Goal: Check status: Check status

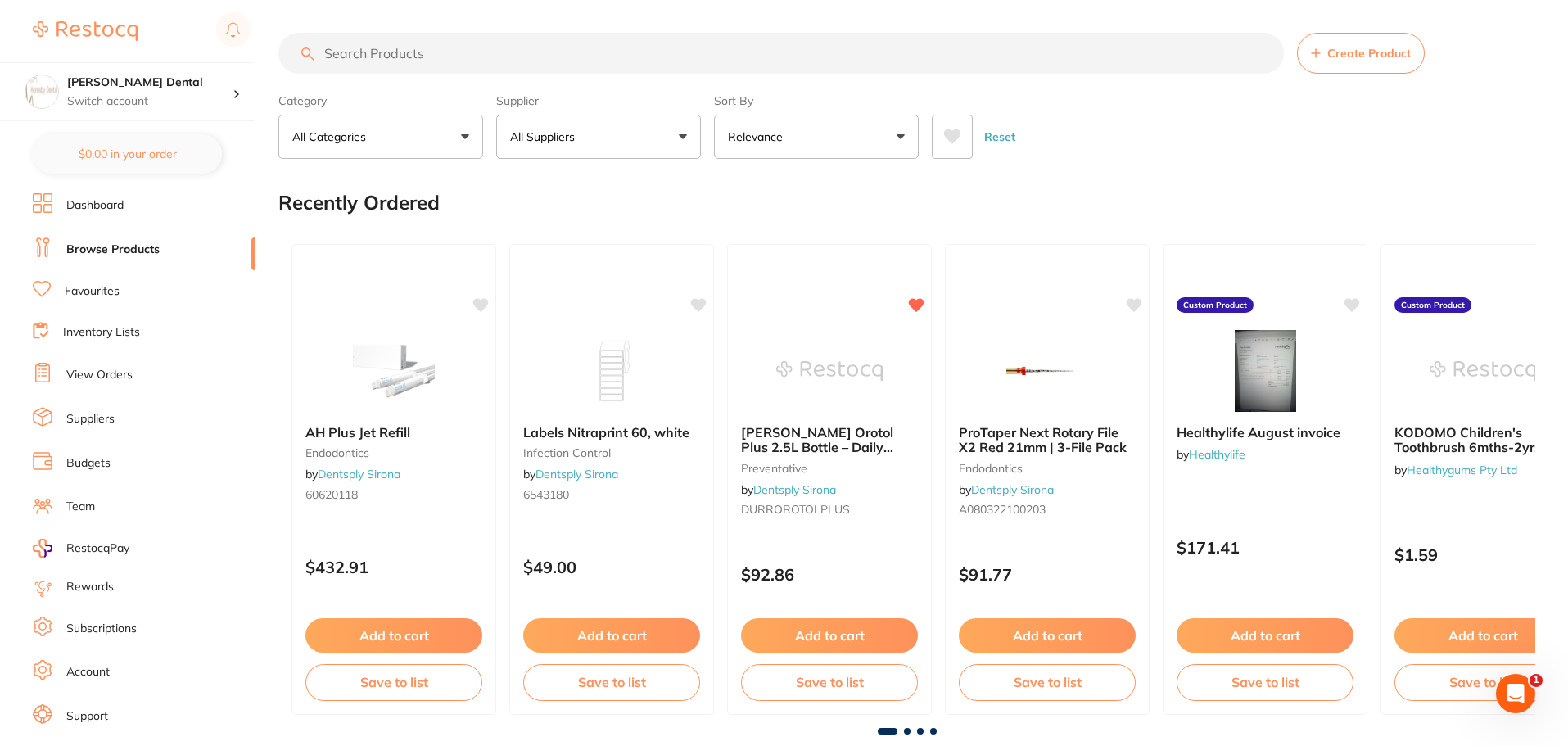
click at [114, 373] on link "View Orders" at bounding box center [100, 375] width 67 height 16
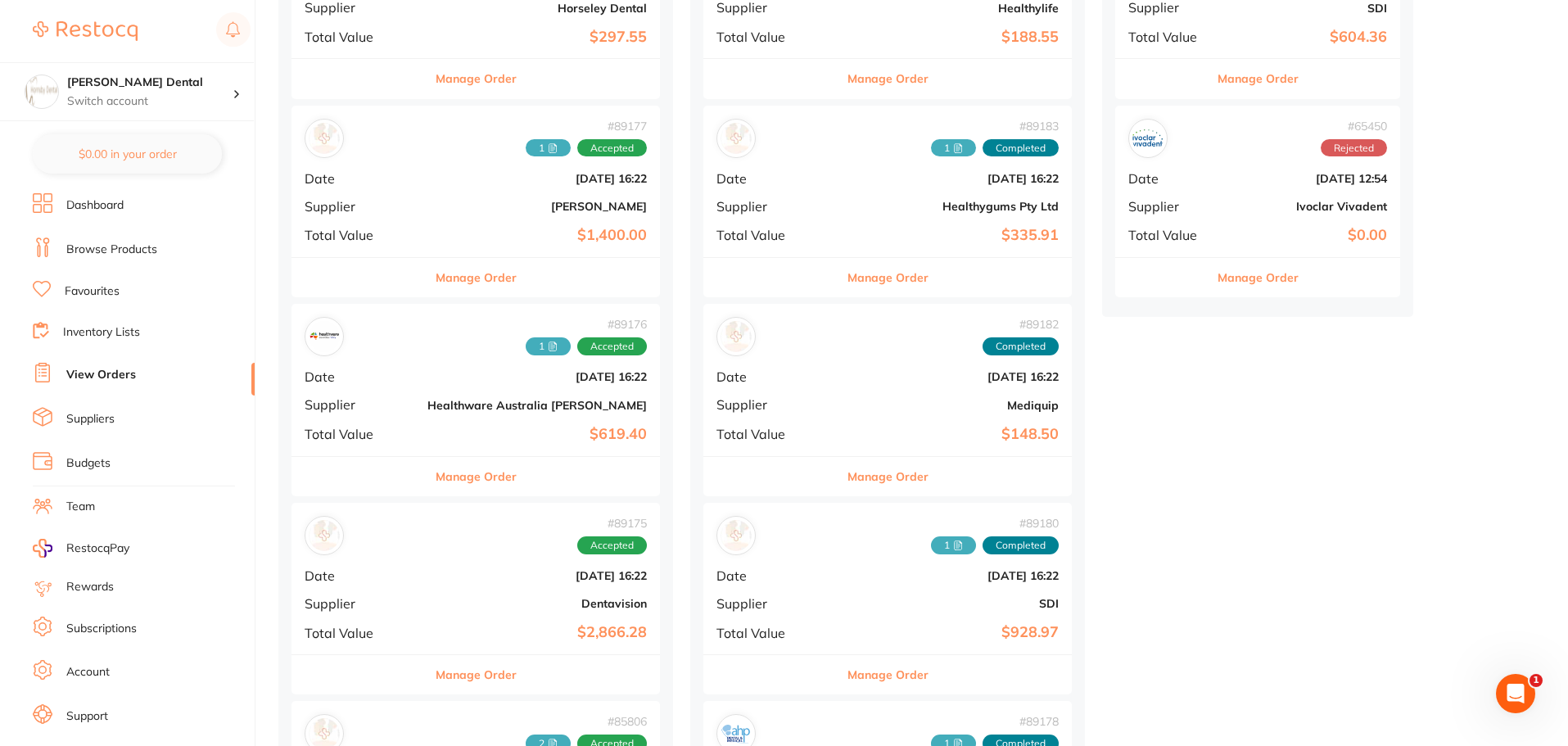
scroll to position [573, 0]
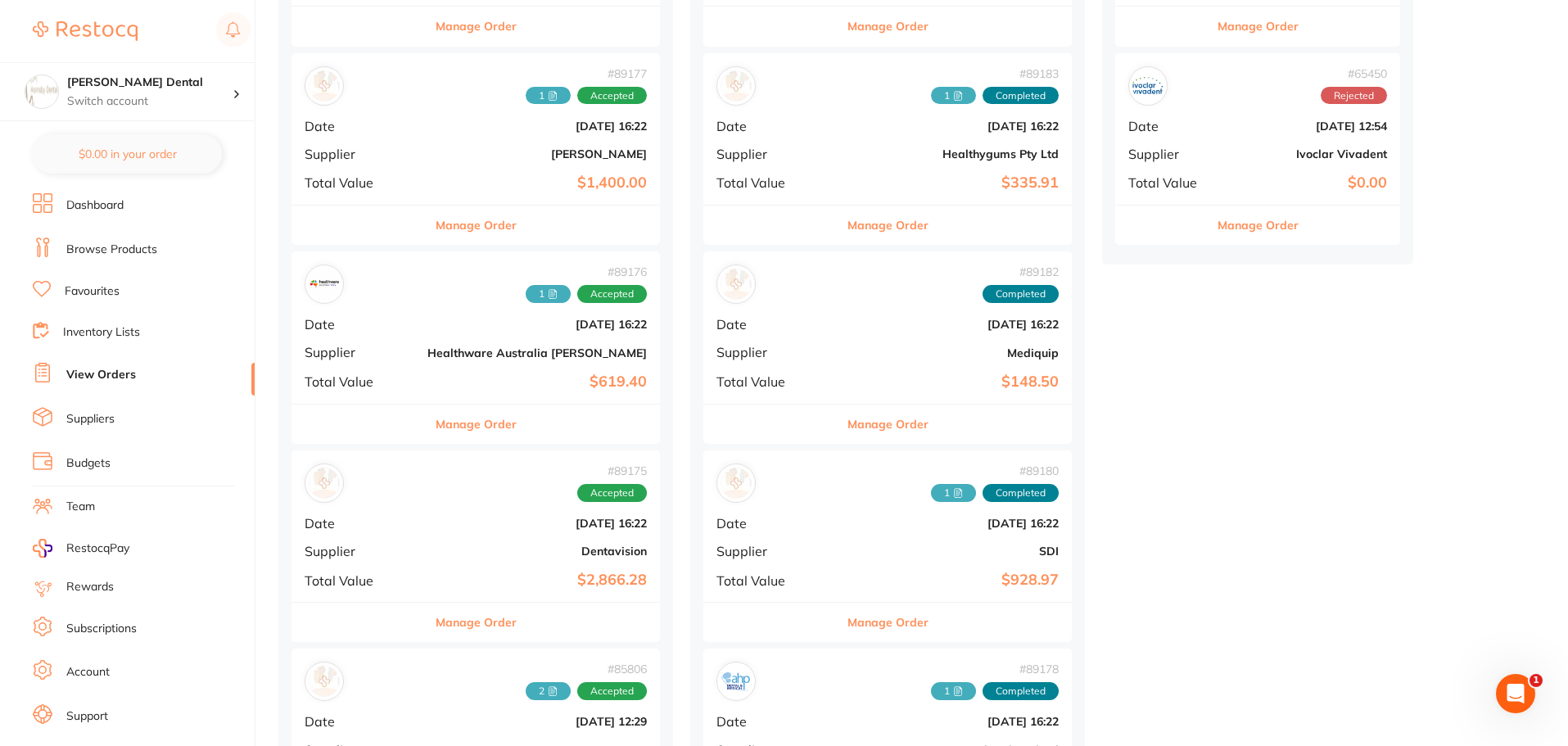
click at [458, 439] on button "Manage Order" at bounding box center [476, 424] width 81 height 40
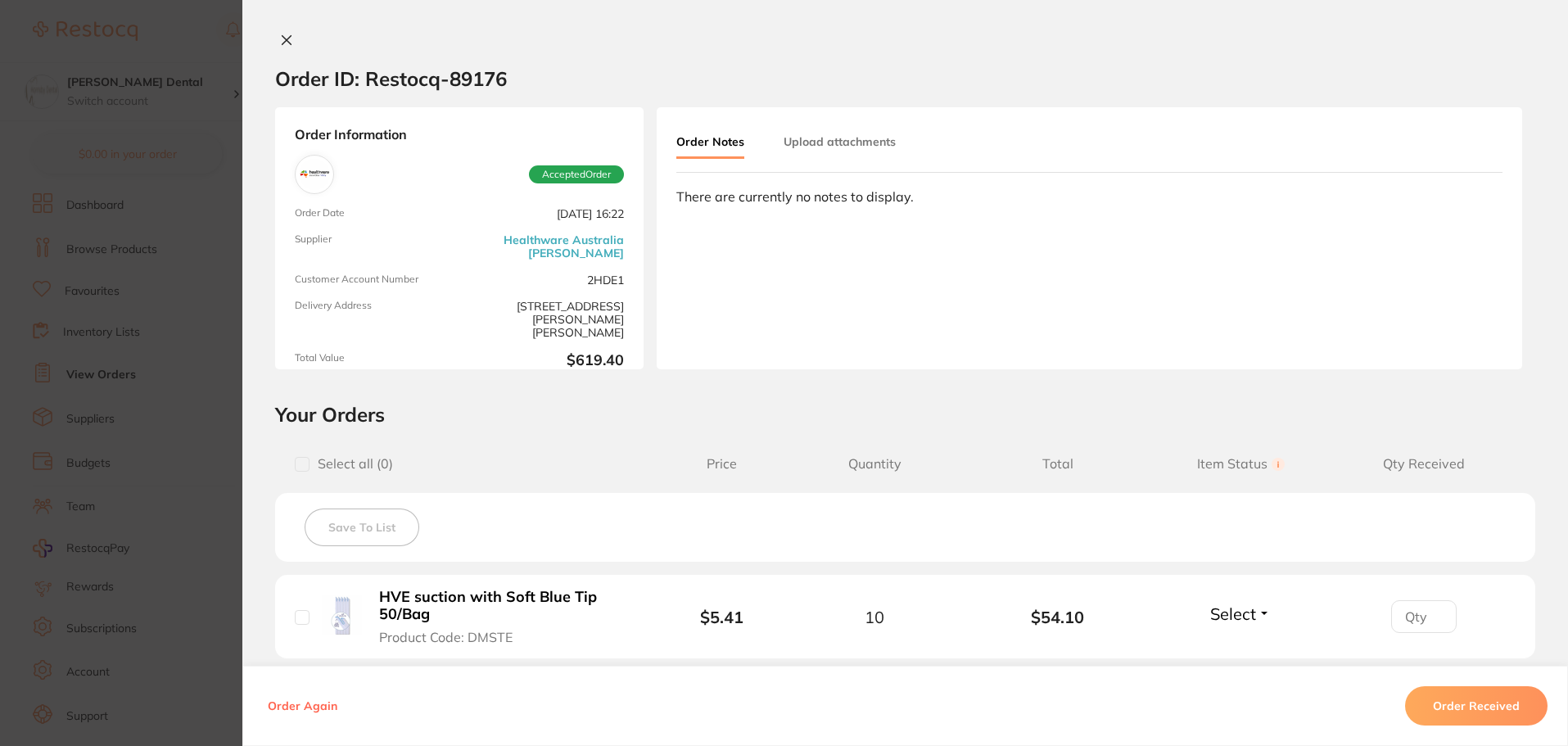
scroll to position [164, 0]
click at [280, 40] on icon at bounding box center [286, 40] width 14 height 13
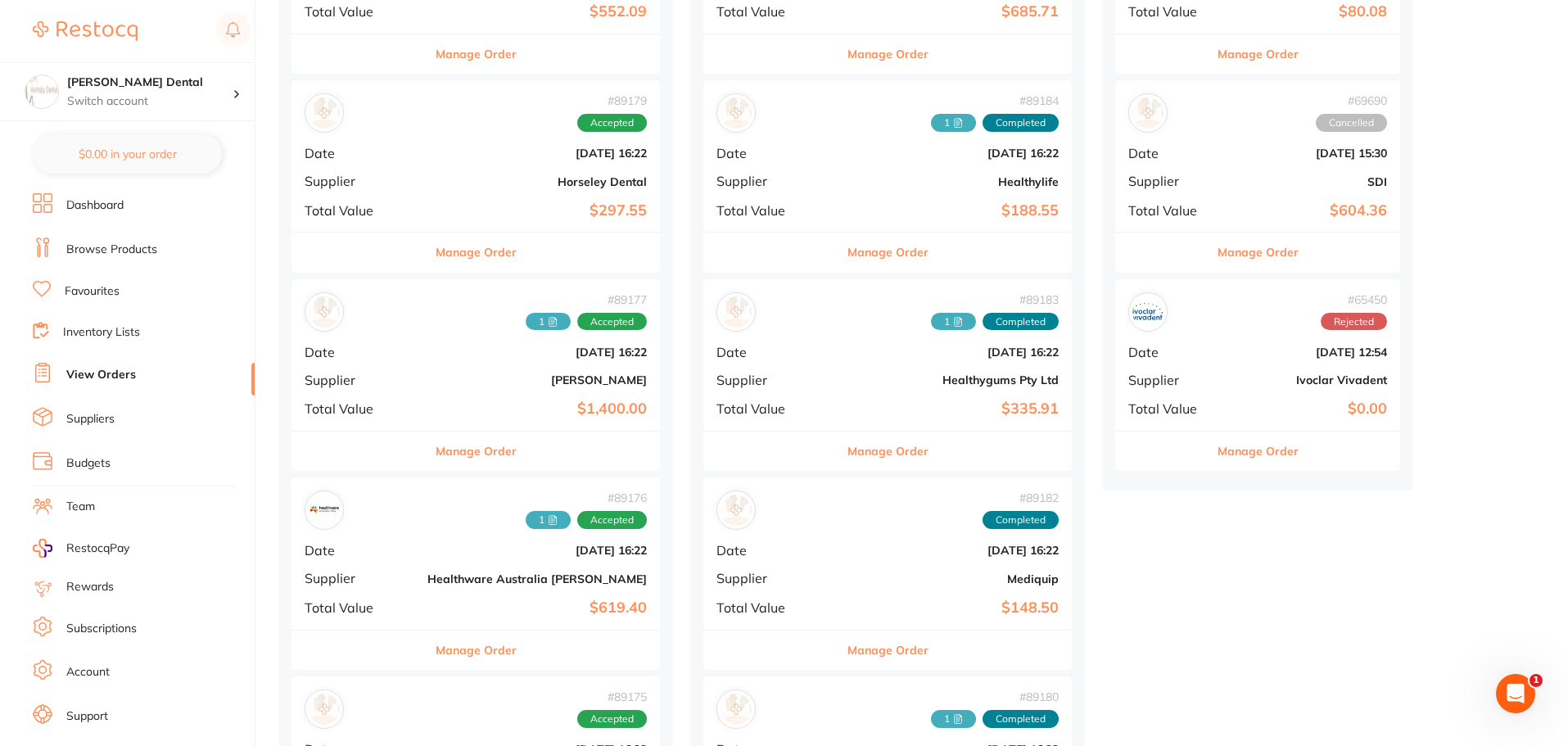
scroll to position [491, 0]
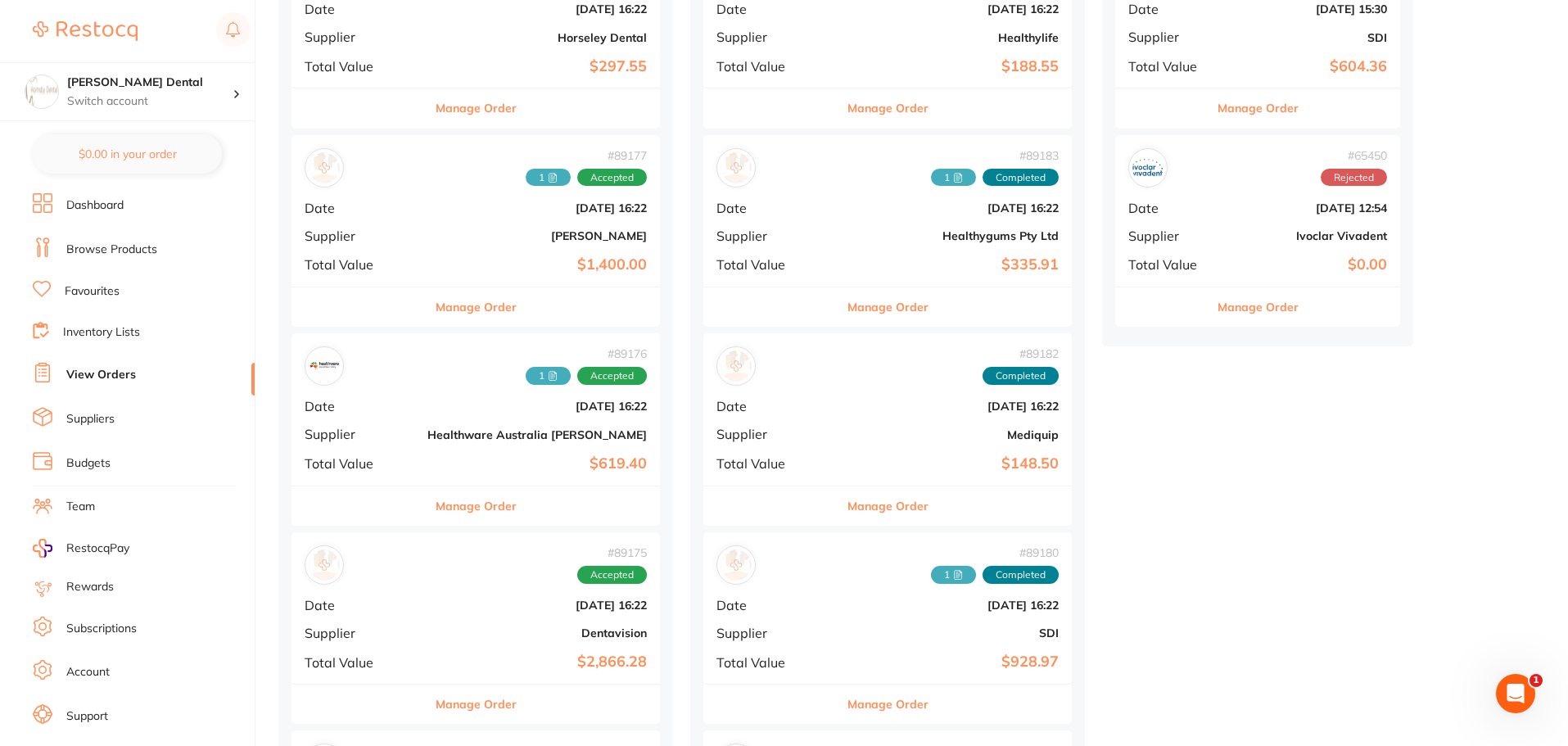
click at [443, 515] on button "Manage Order" at bounding box center [476, 506] width 81 height 40
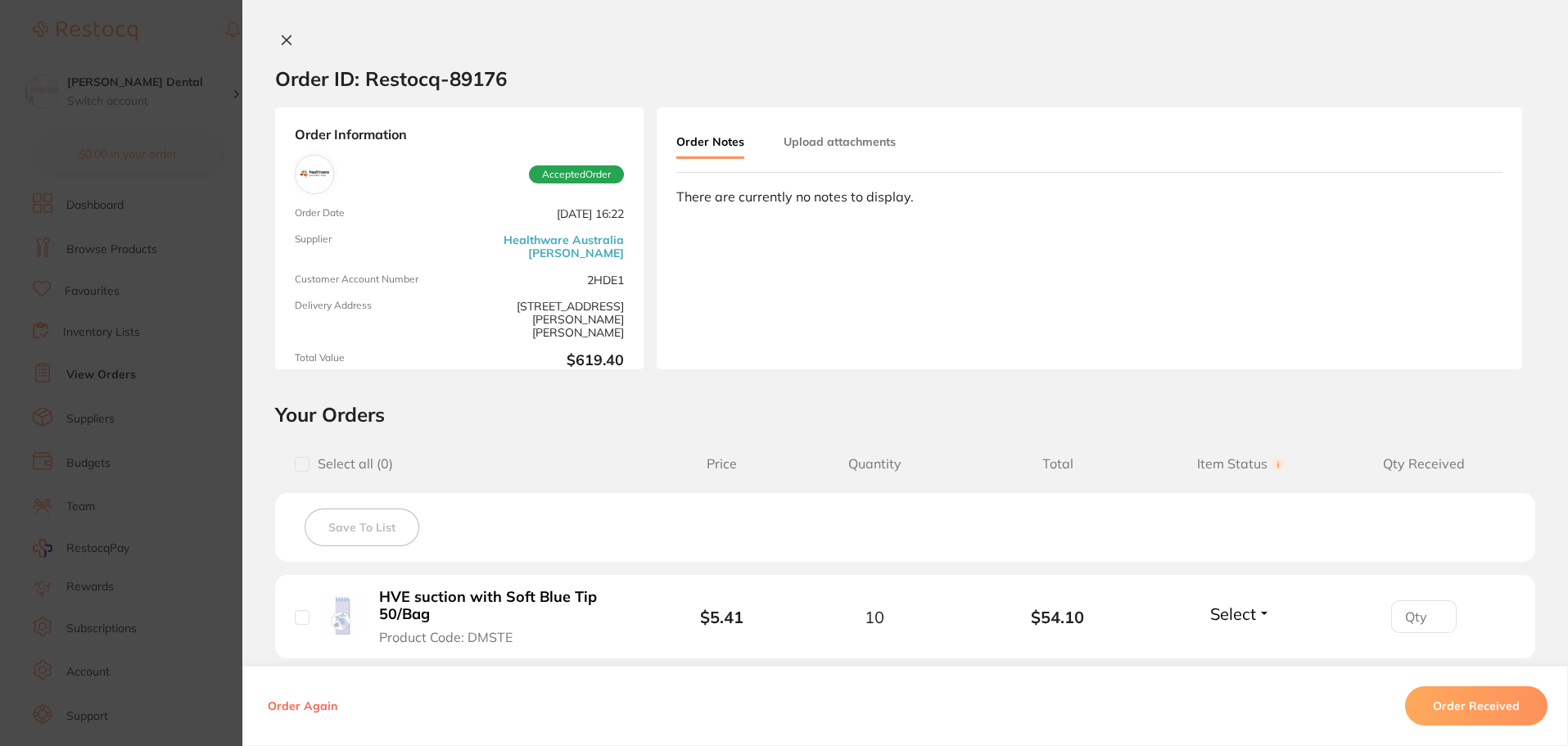
click at [284, 41] on icon at bounding box center [287, 40] width 9 height 9
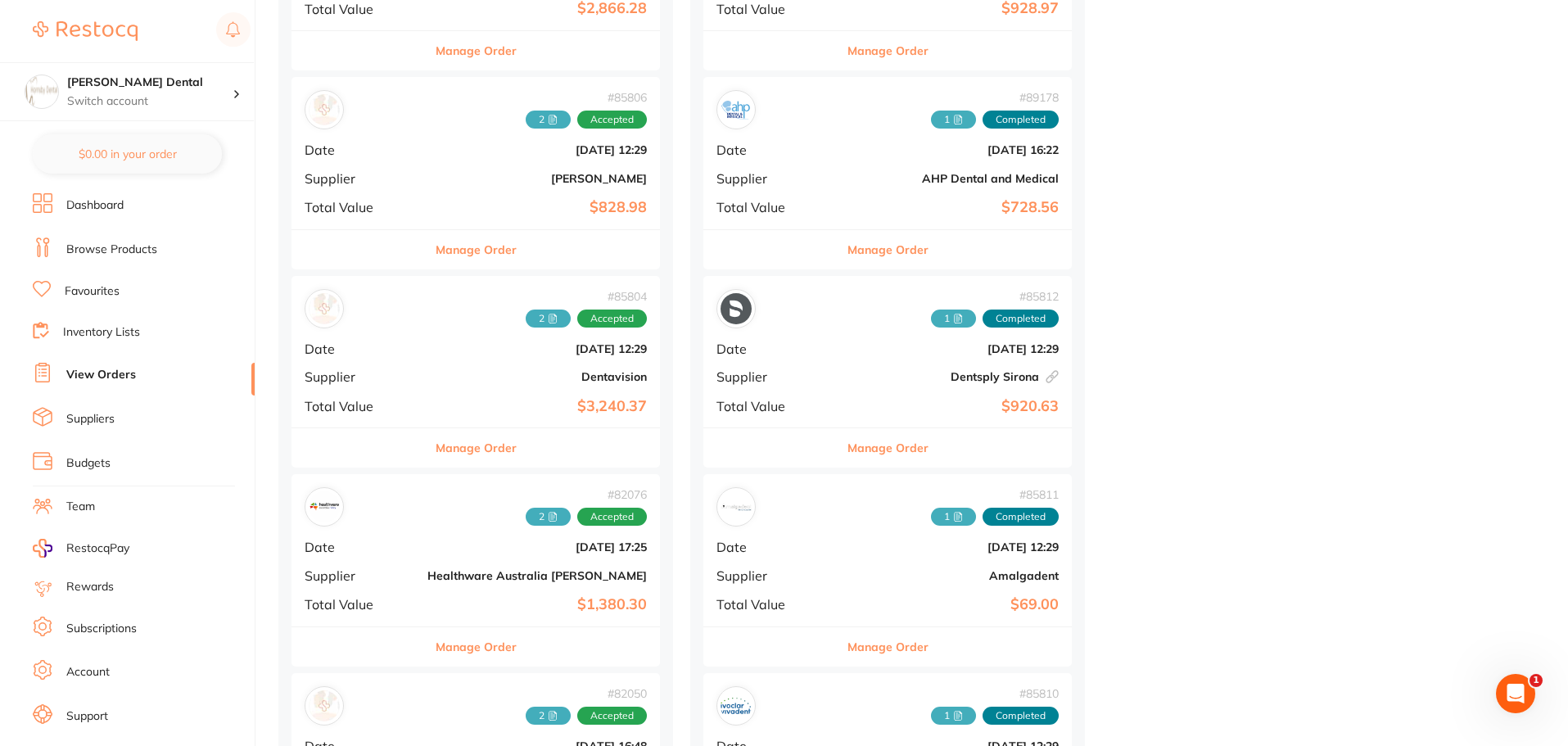
scroll to position [1146, 0]
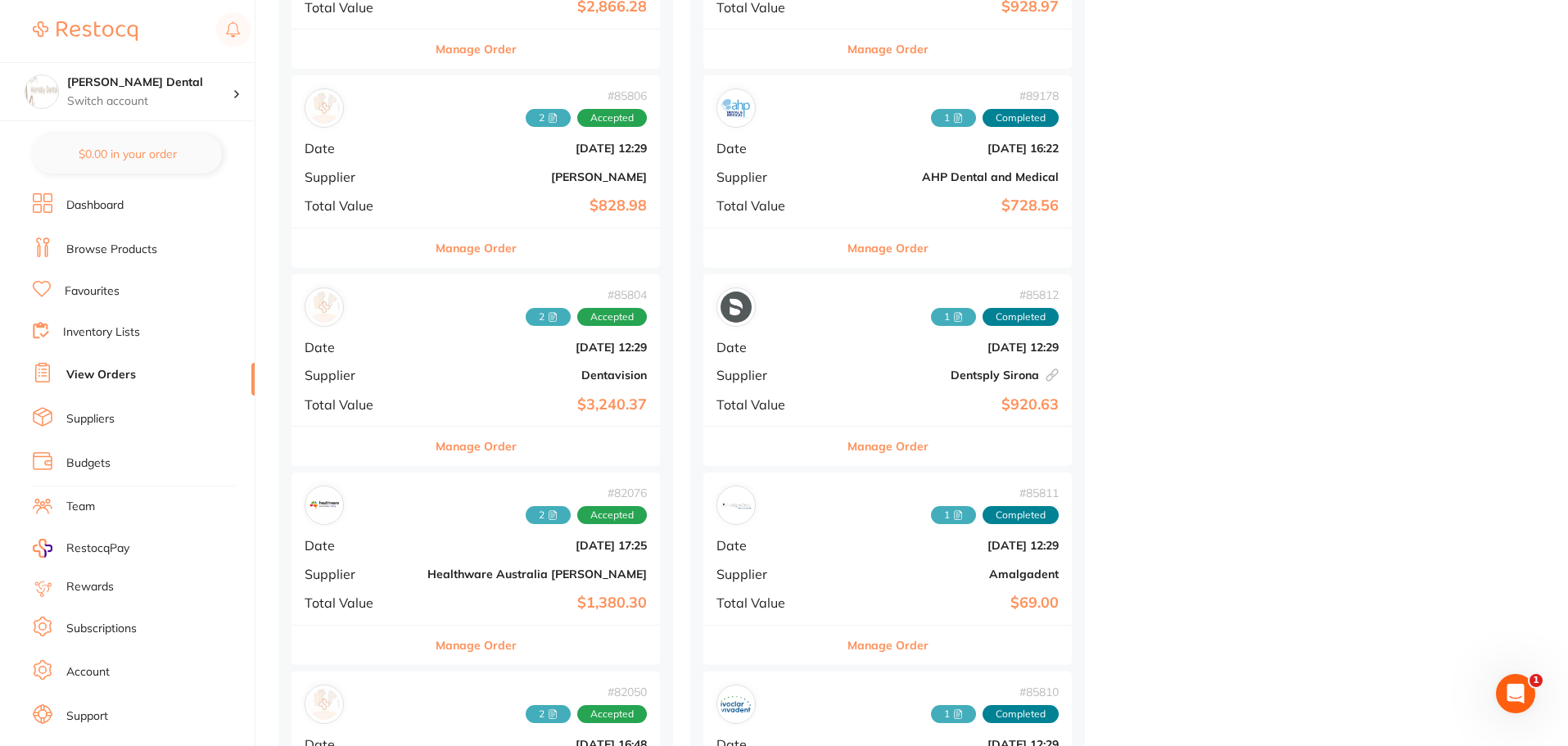
click at [448, 451] on button "Manage Order" at bounding box center [476, 446] width 81 height 40
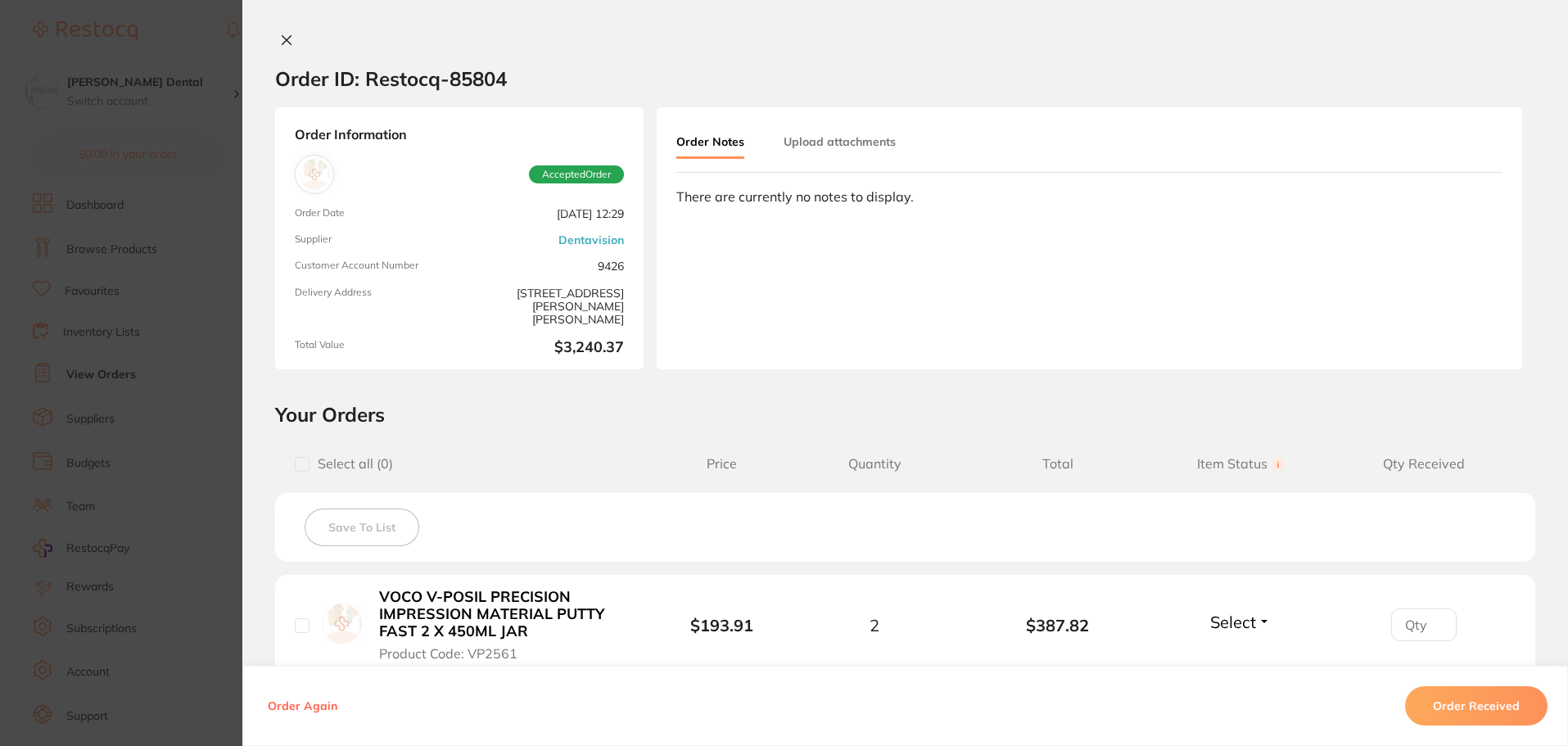
click at [286, 40] on icon at bounding box center [286, 40] width 14 height 13
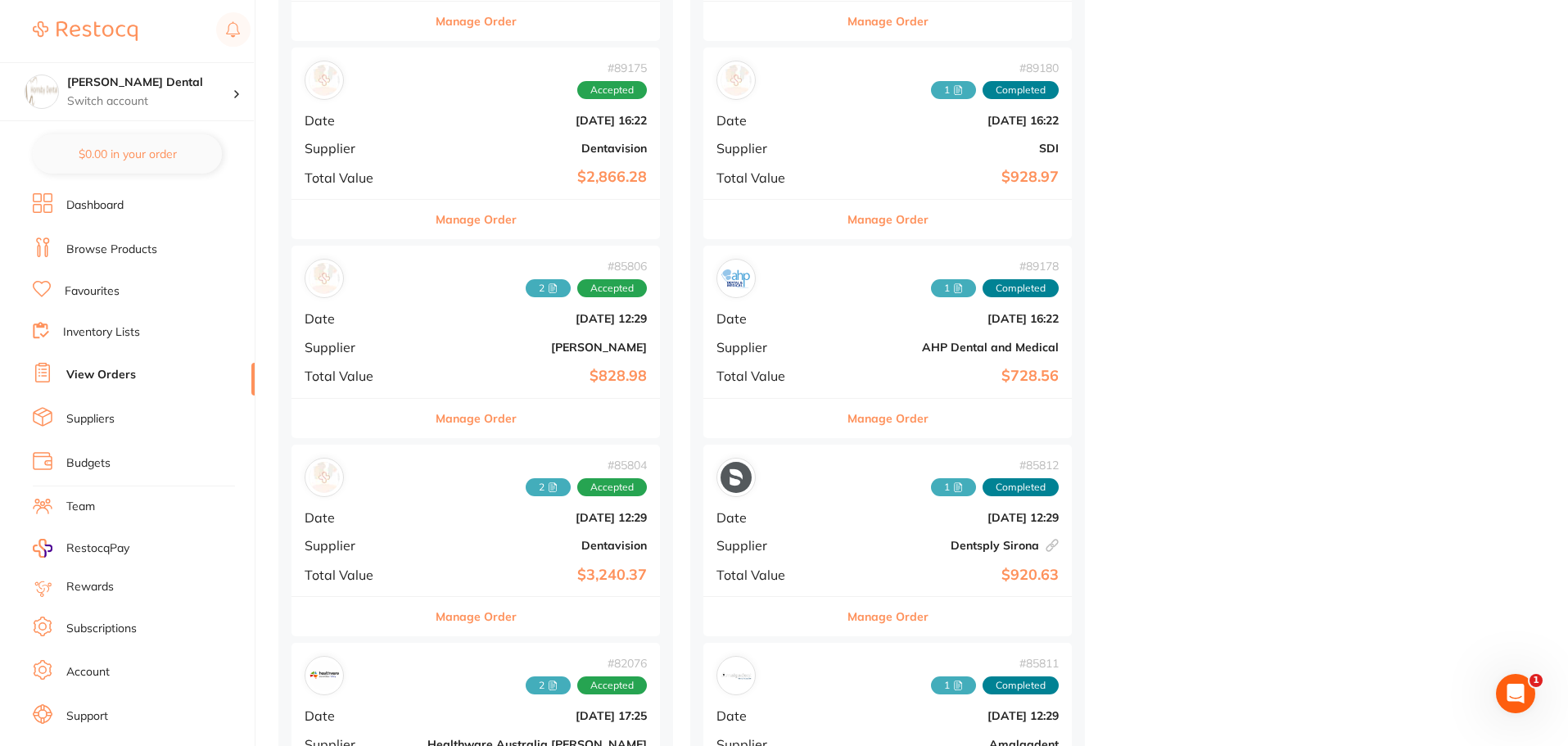
scroll to position [983, 0]
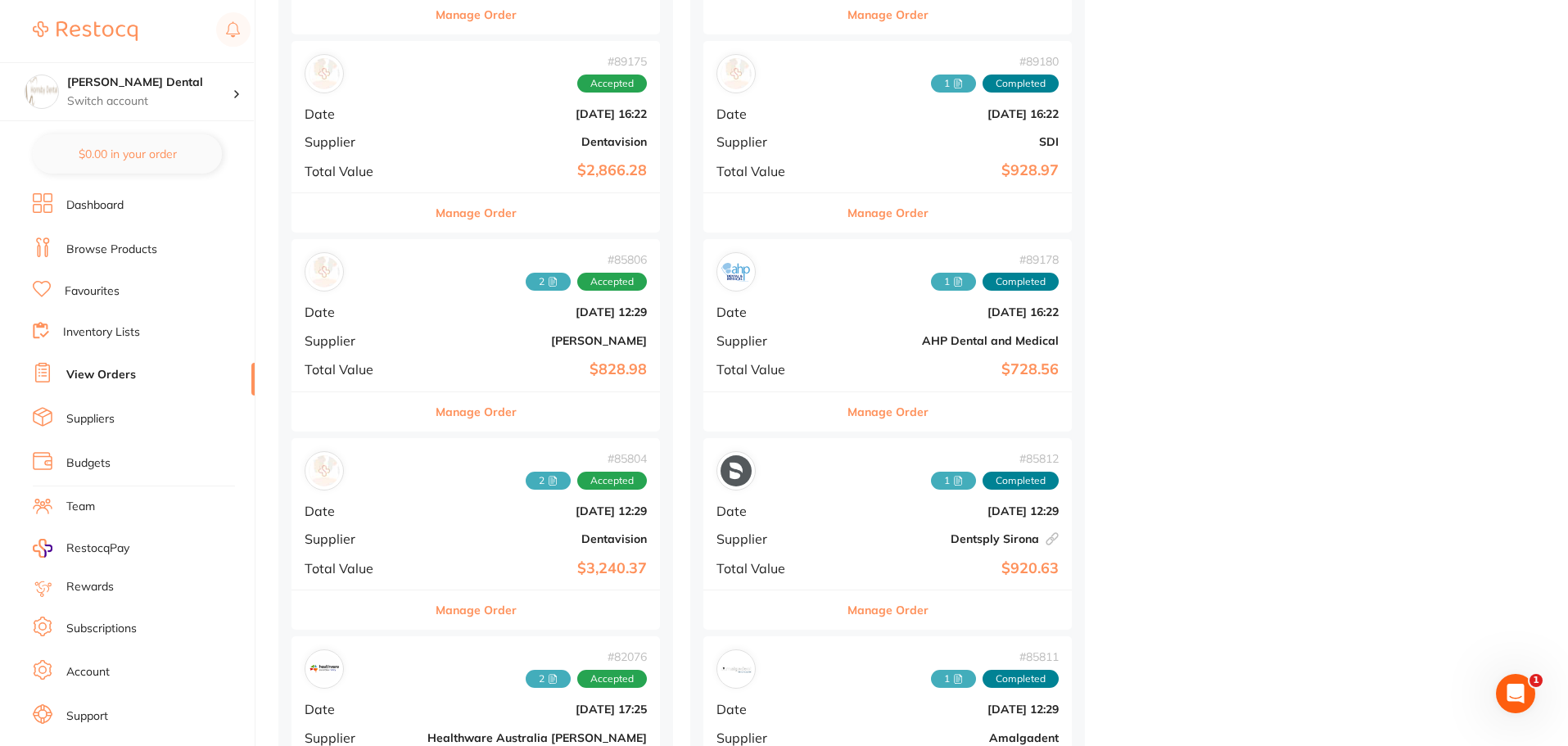
click at [847, 412] on button "Manage Order" at bounding box center [888, 412] width 81 height 40
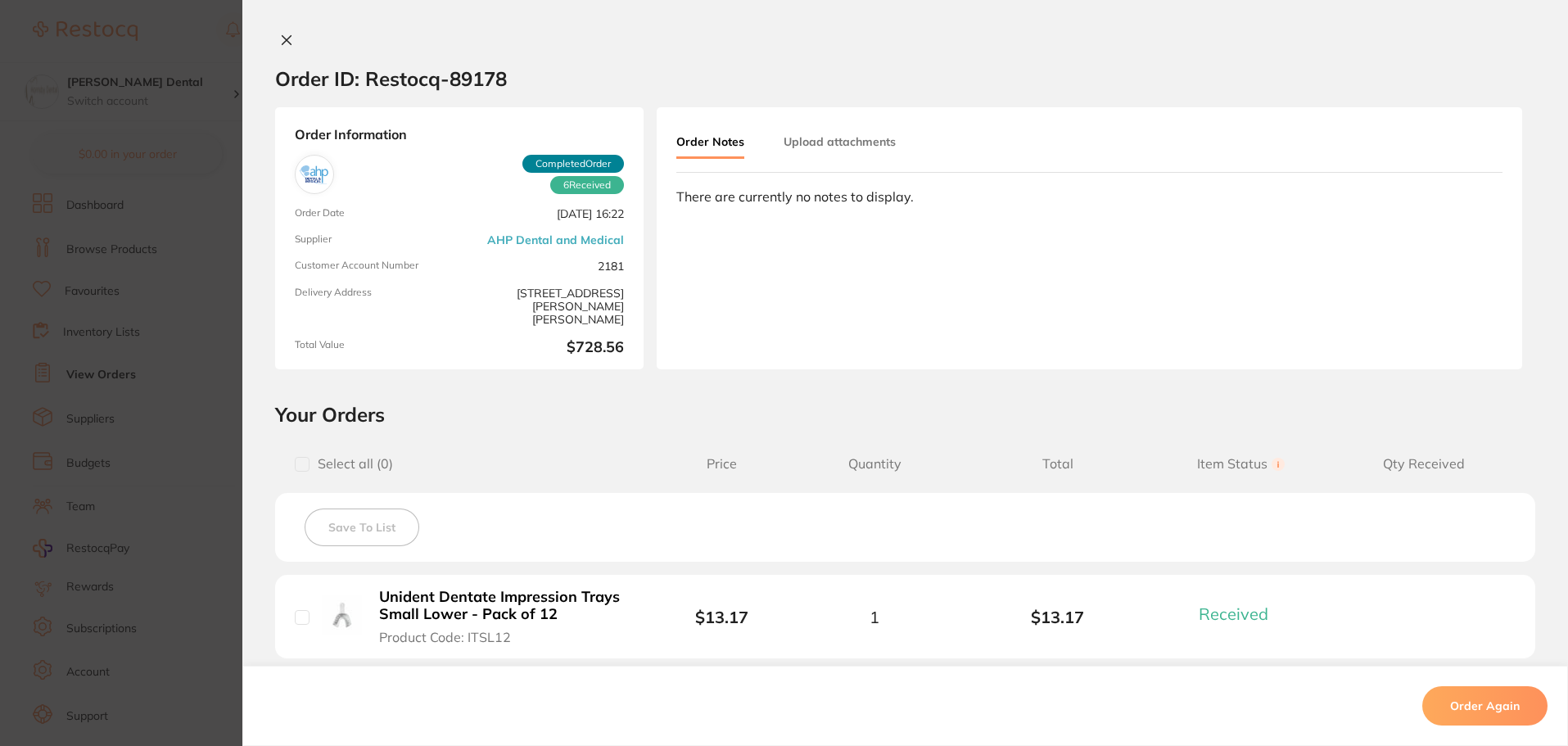
scroll to position [737, 0]
click at [282, 45] on icon at bounding box center [286, 40] width 14 height 13
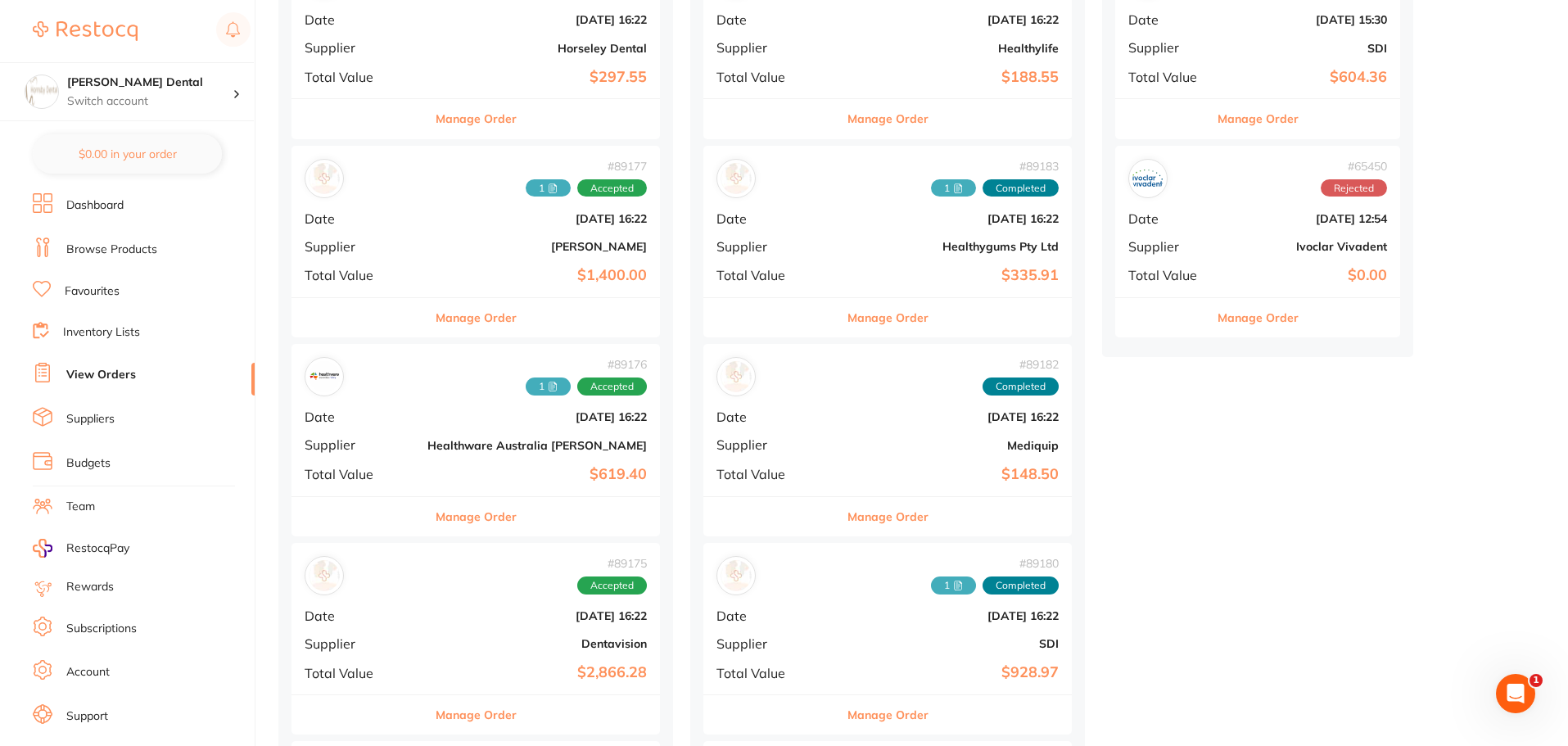
scroll to position [491, 0]
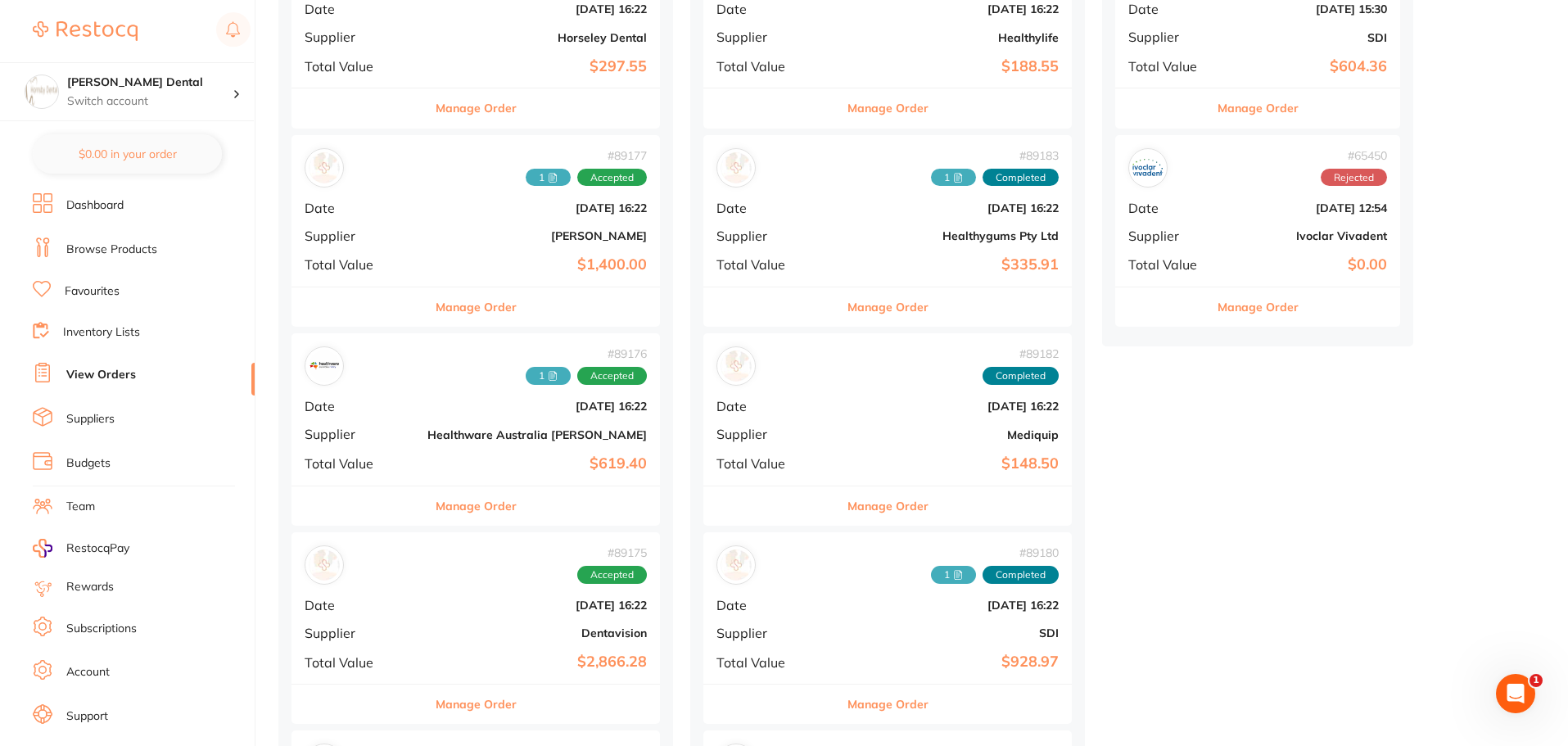
click at [436, 502] on button "Manage Order" at bounding box center [476, 506] width 81 height 40
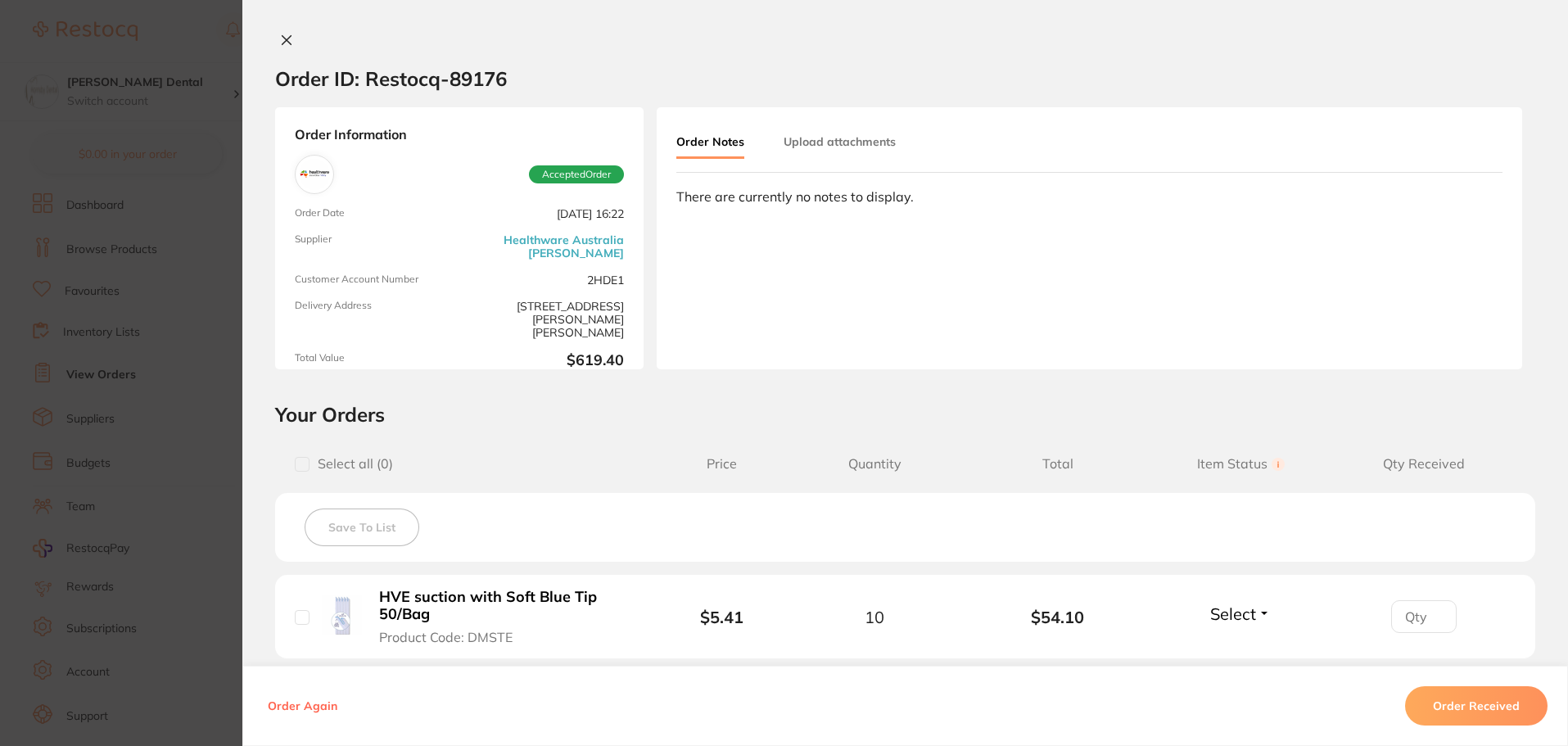
click at [853, 147] on button "Upload attachments" at bounding box center [840, 141] width 113 height 30
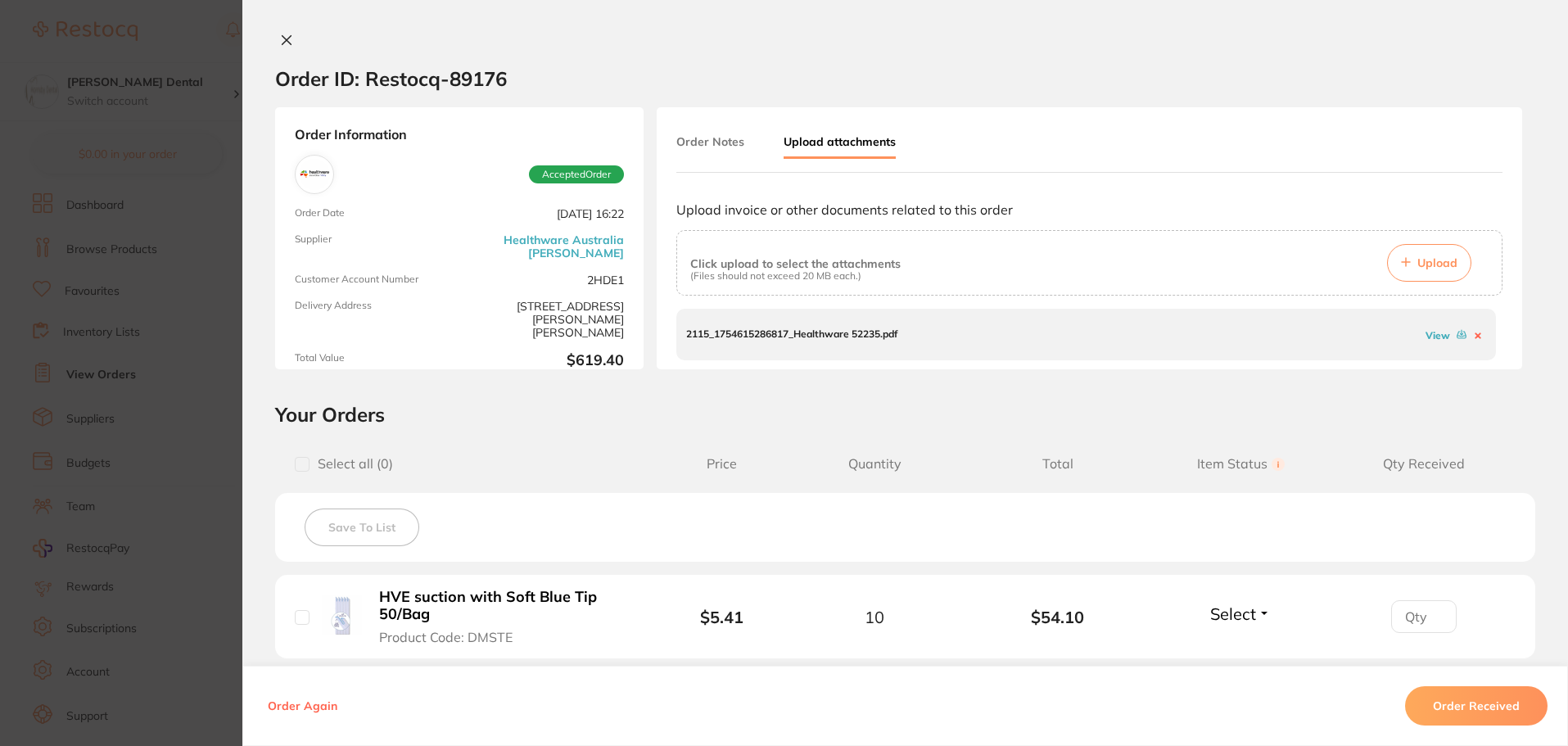
click at [1435, 265] on span "Upload" at bounding box center [1437, 263] width 41 height 14
click at [1432, 343] on link "View" at bounding box center [1437, 343] width 24 height 13
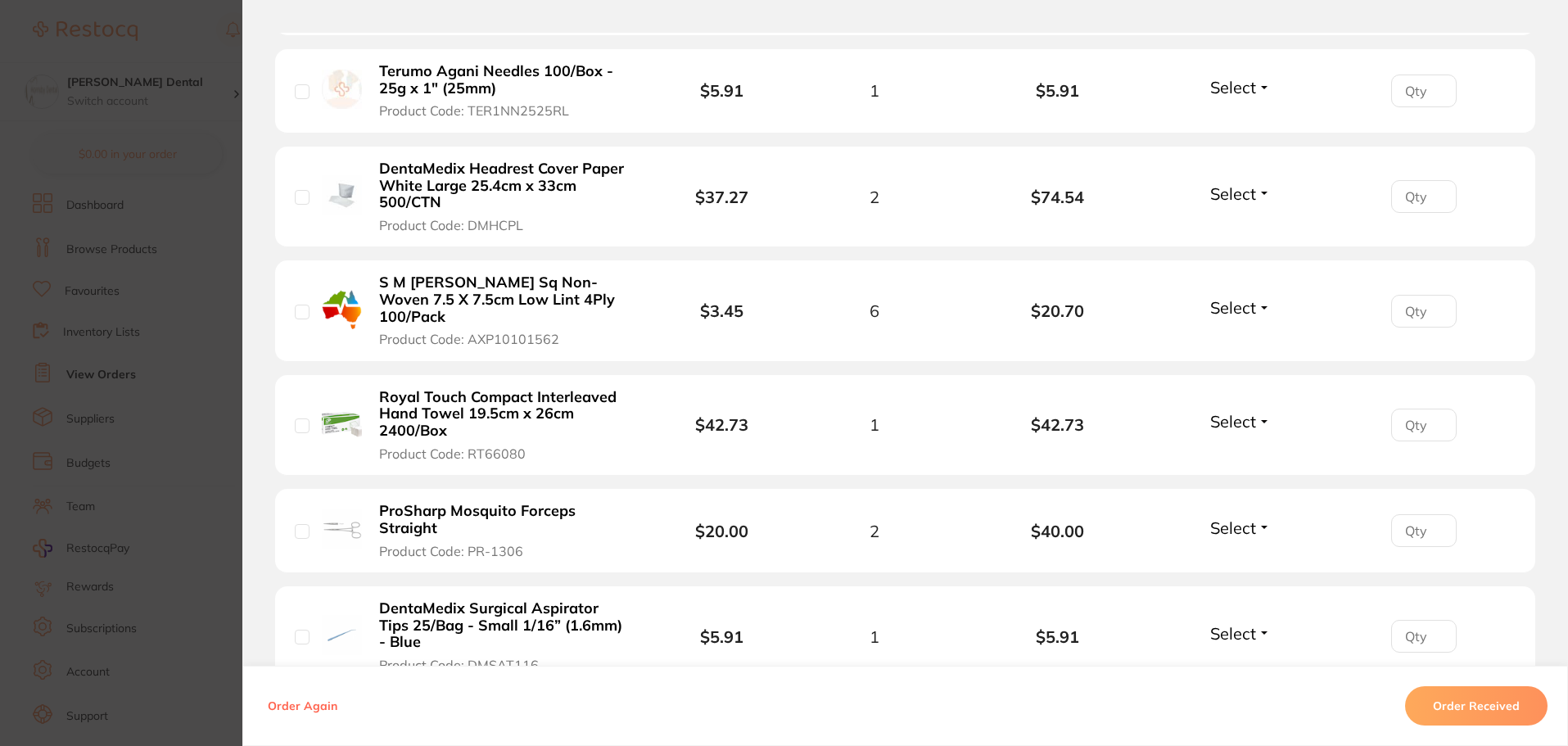
scroll to position [1309, 0]
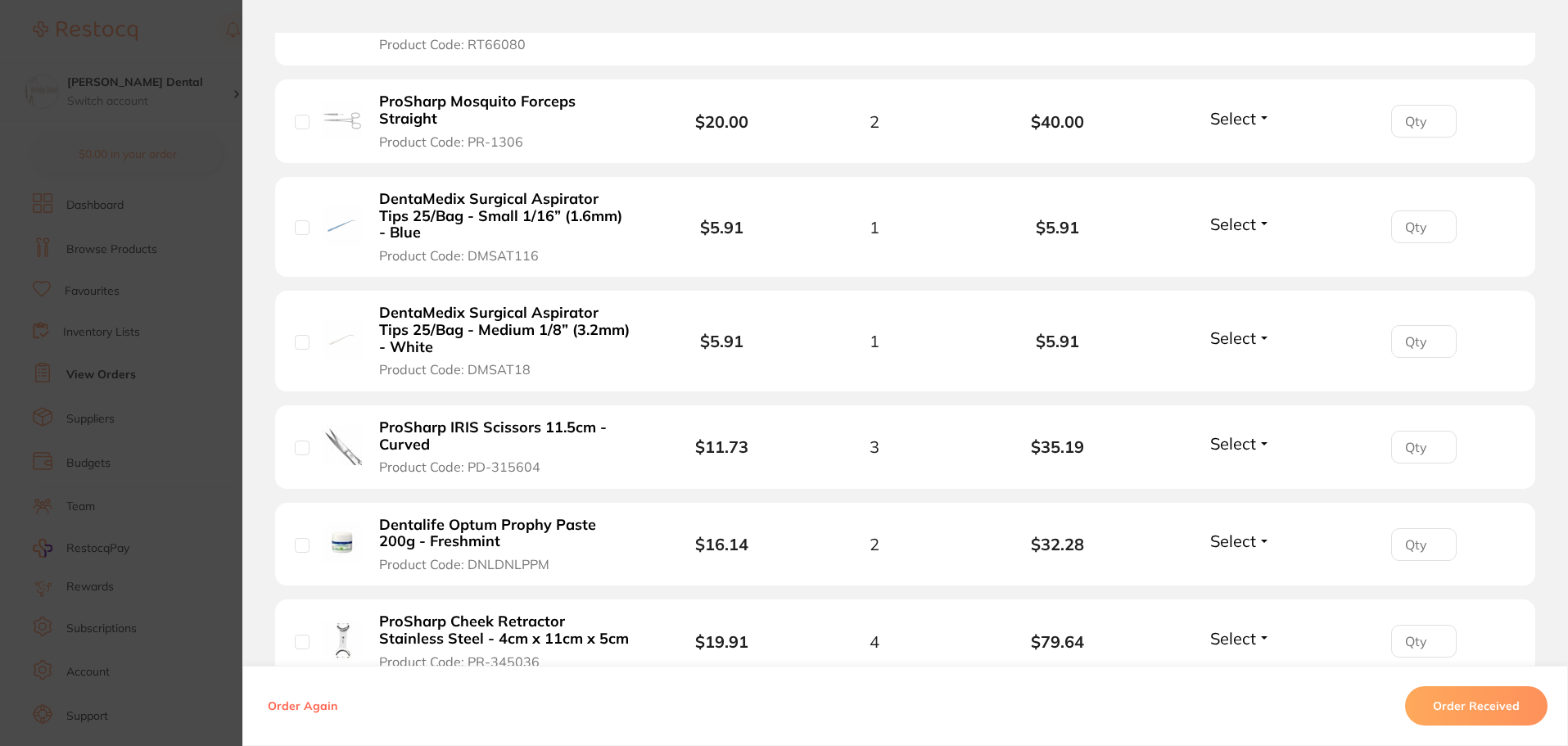
click at [1486, 704] on button "Order Received" at bounding box center [1476, 706] width 142 height 40
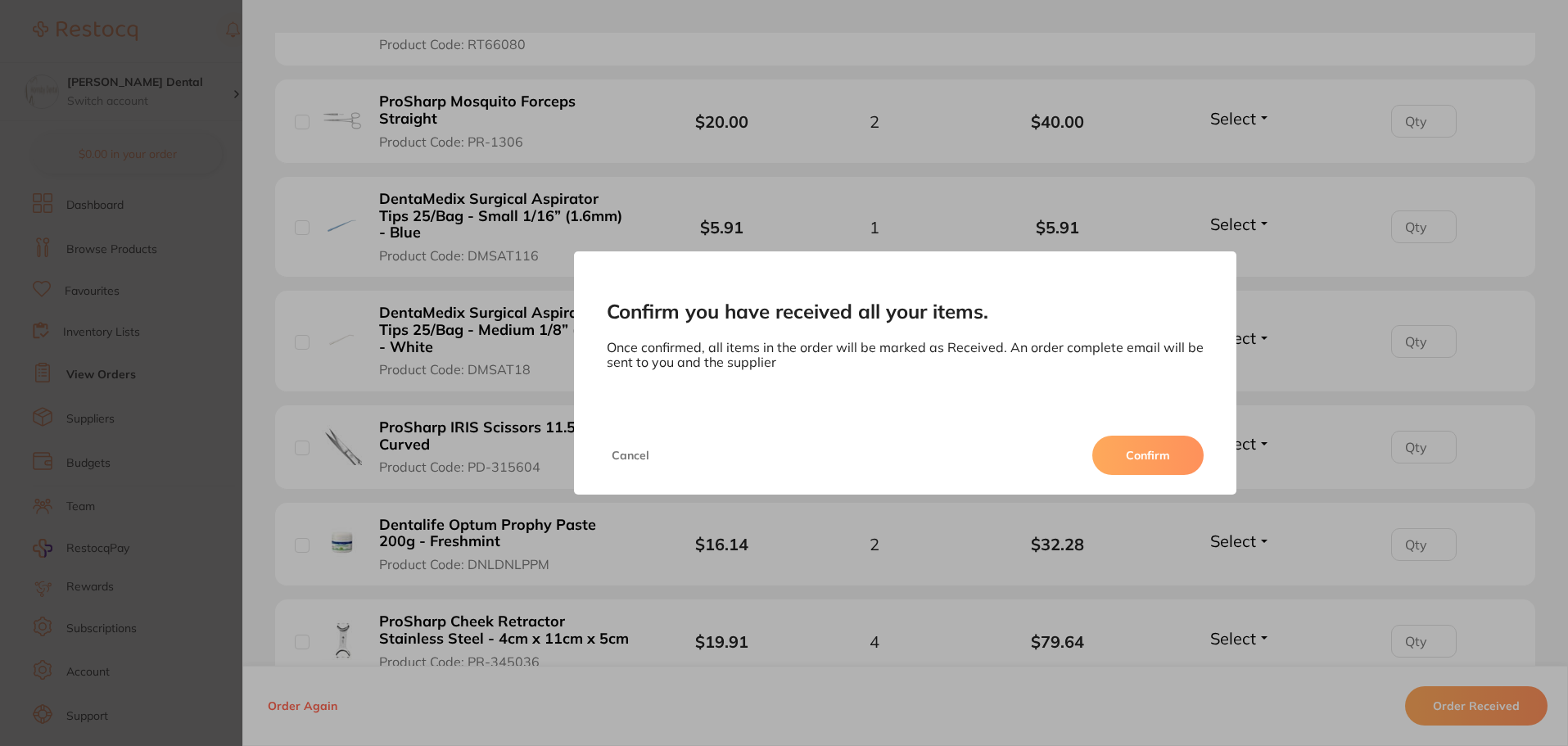
click at [1167, 462] on button "Confirm" at bounding box center [1148, 455] width 112 height 40
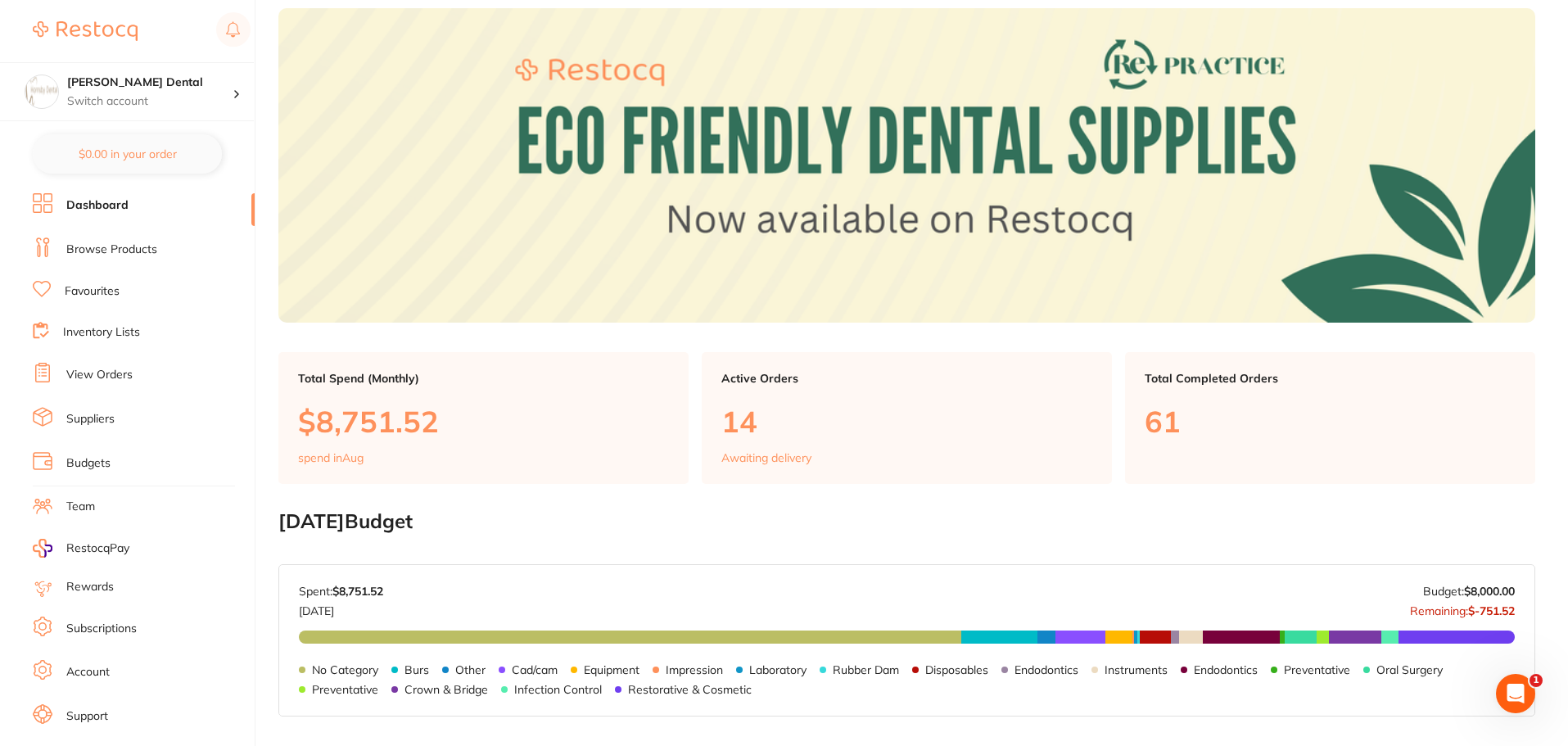
click at [109, 377] on link "View Orders" at bounding box center [100, 375] width 67 height 16
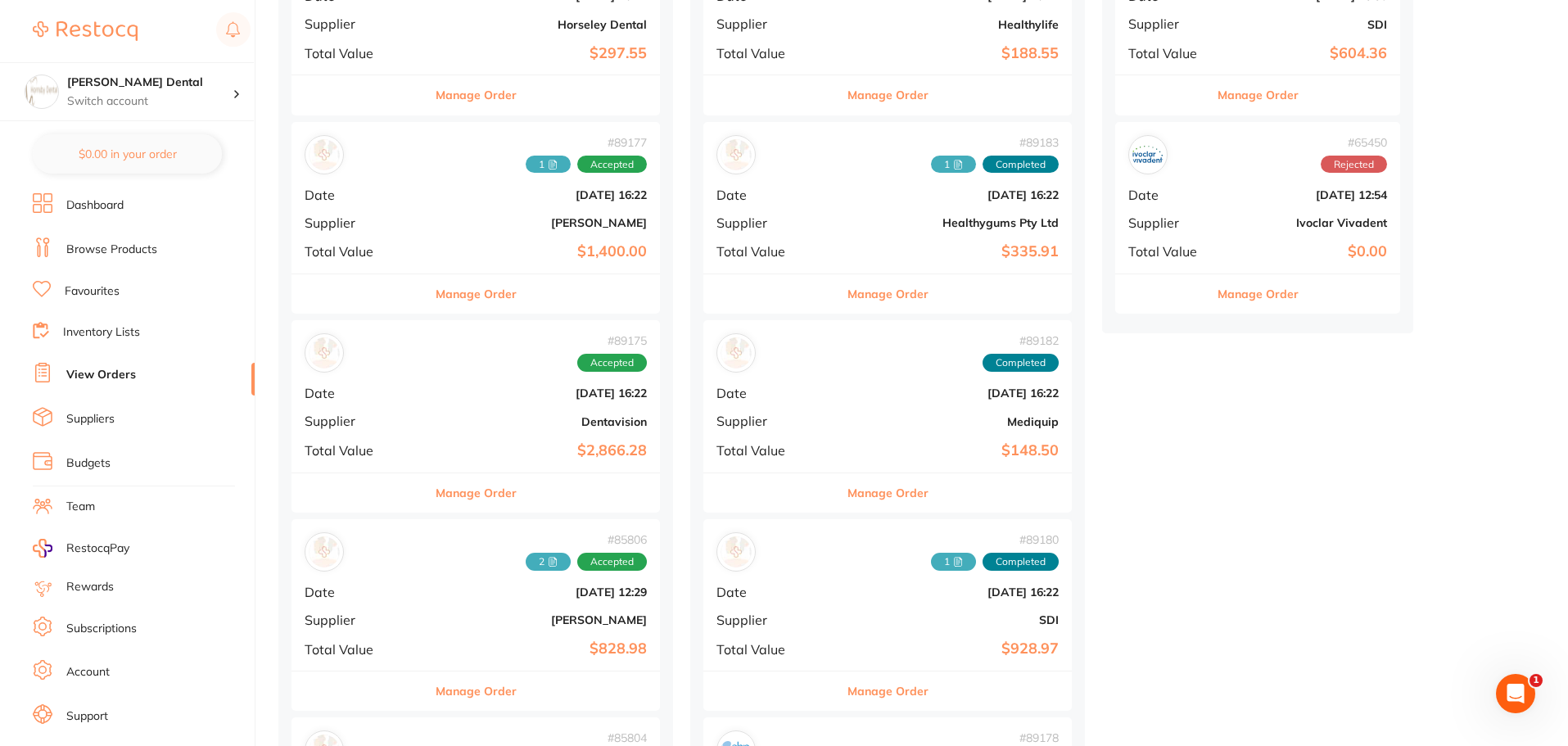
scroll to position [573, 0]
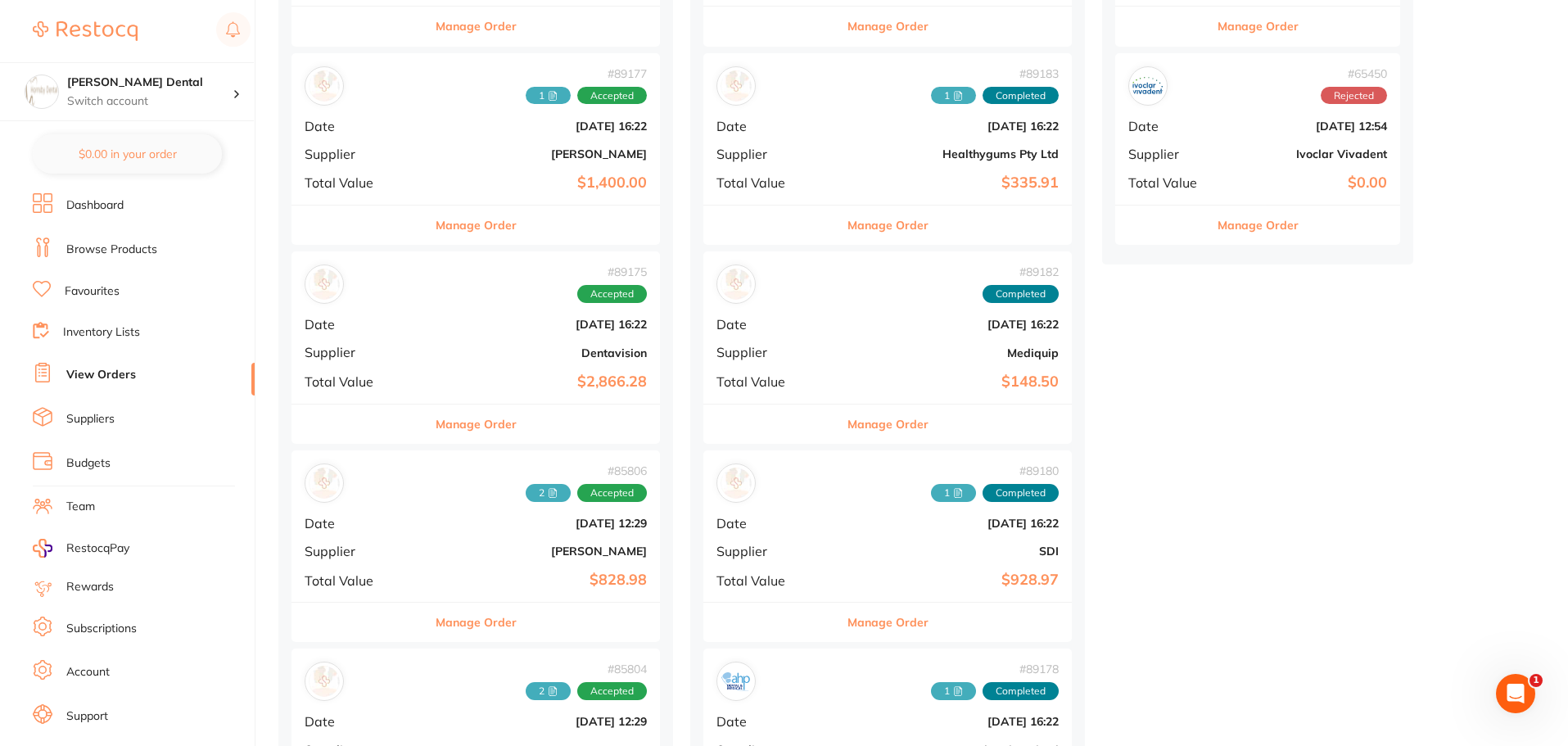
click at [446, 429] on button "Manage Order" at bounding box center [476, 424] width 81 height 40
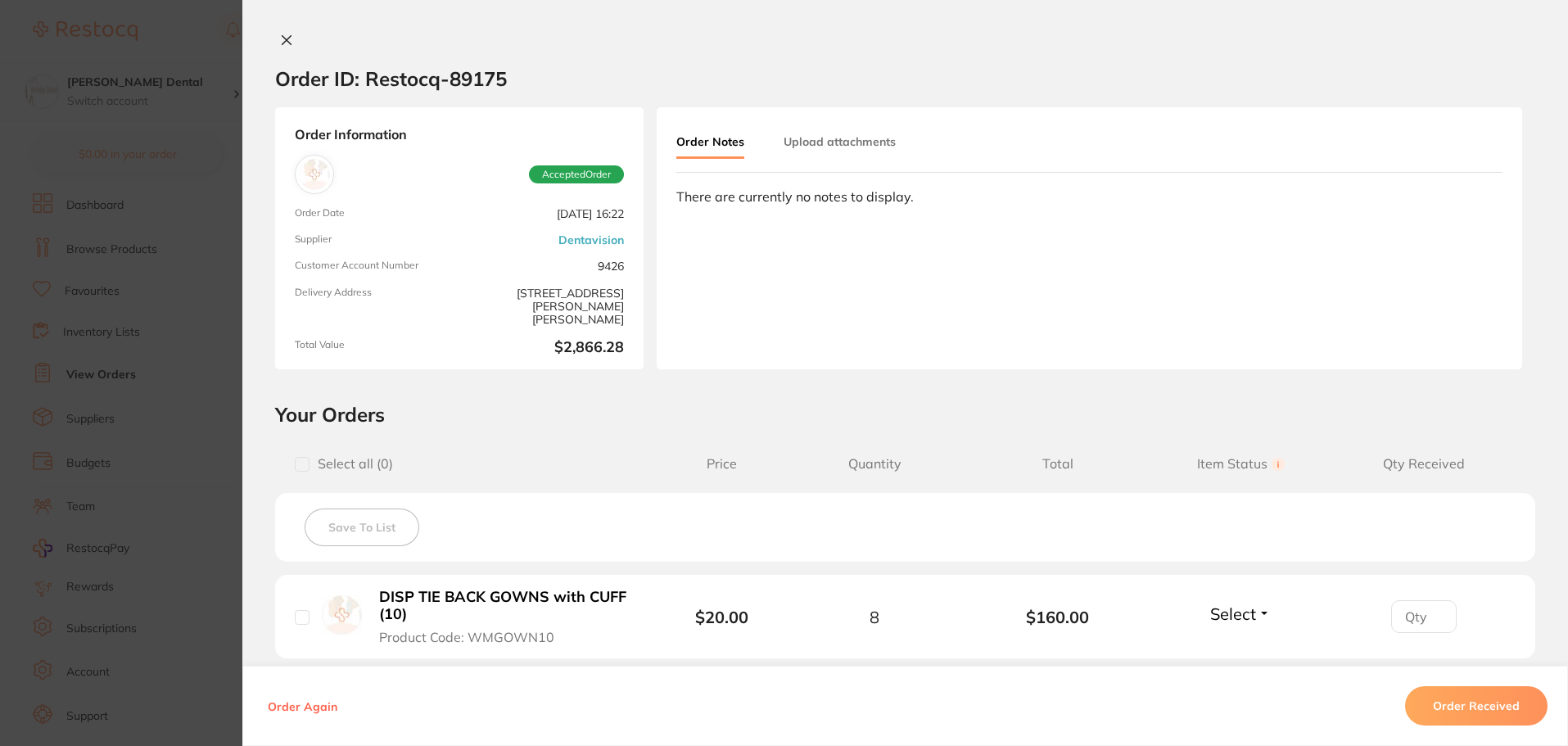
click at [865, 141] on button "Upload attachments" at bounding box center [840, 141] width 113 height 30
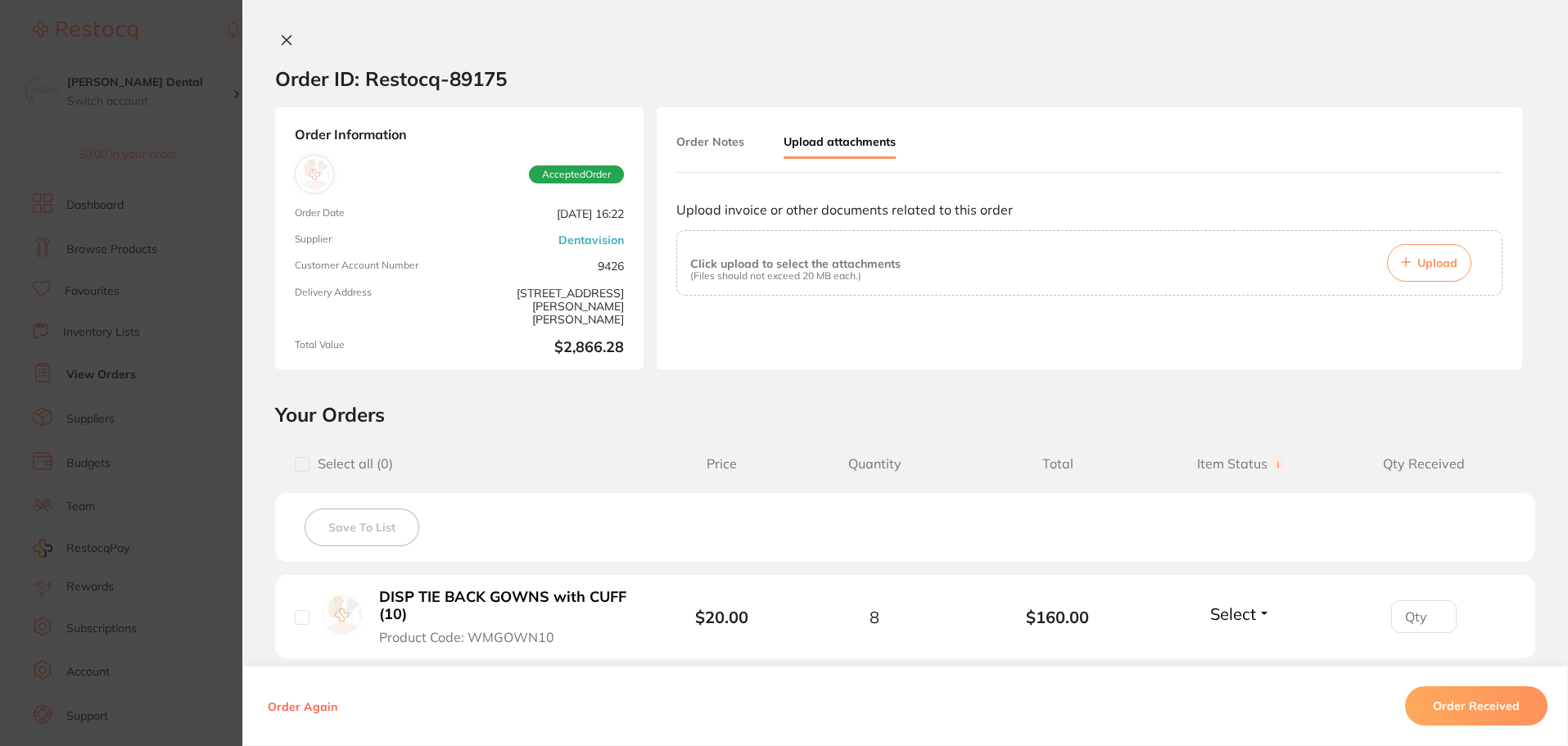
click at [1432, 261] on span "Upload" at bounding box center [1437, 263] width 41 height 14
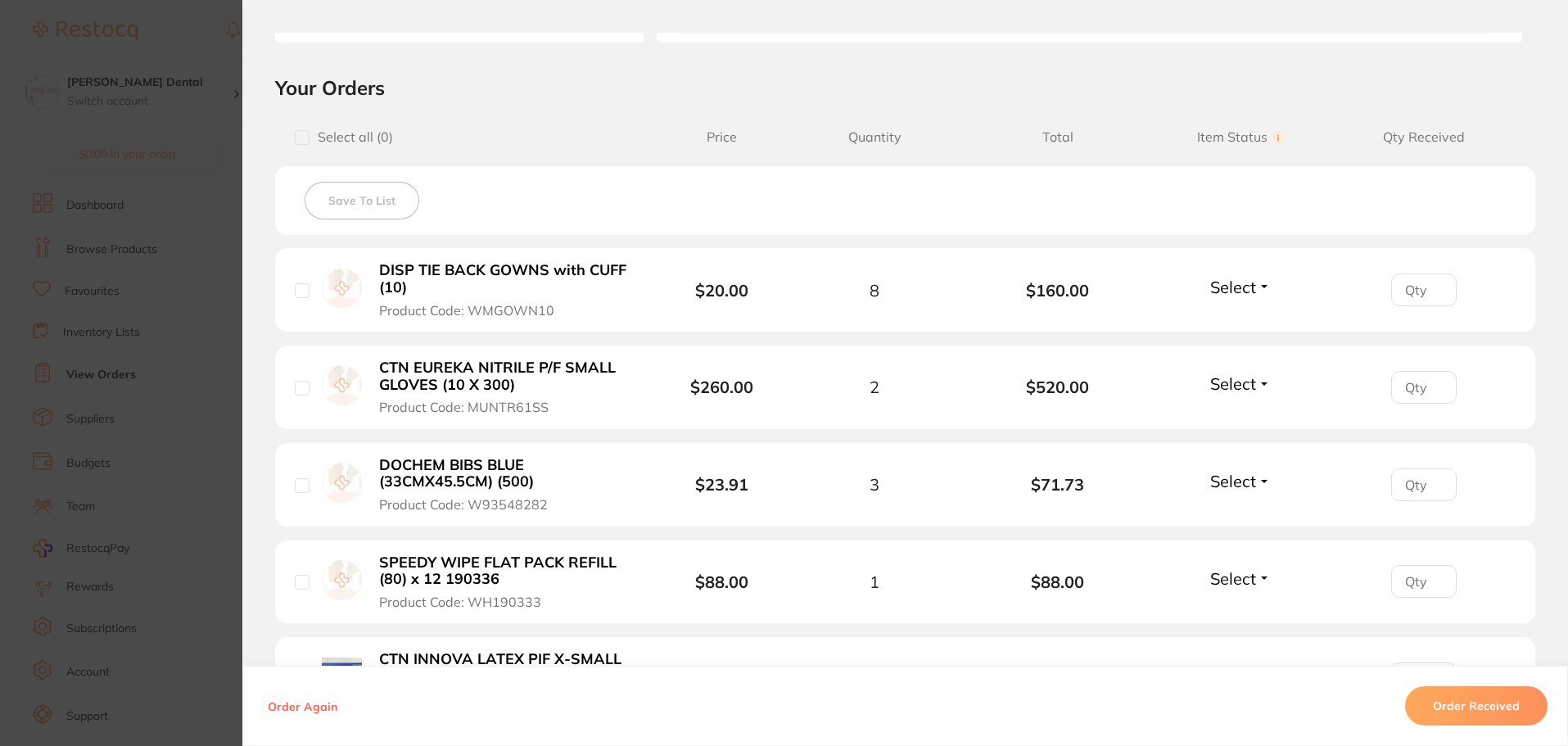
scroll to position [328, 0]
drag, startPoint x: 299, startPoint y: 391, endPoint x: 299, endPoint y: 403, distance: 12.0
click at [299, 392] on input "checkbox" at bounding box center [302, 387] width 14 height 14
checkbox input "true"
click at [298, 493] on div "DOCHEM BIBS BLUE (33CMX45.5CM) (500) Product Code: W93548282" at bounding box center [477, 484] width 366 height 58
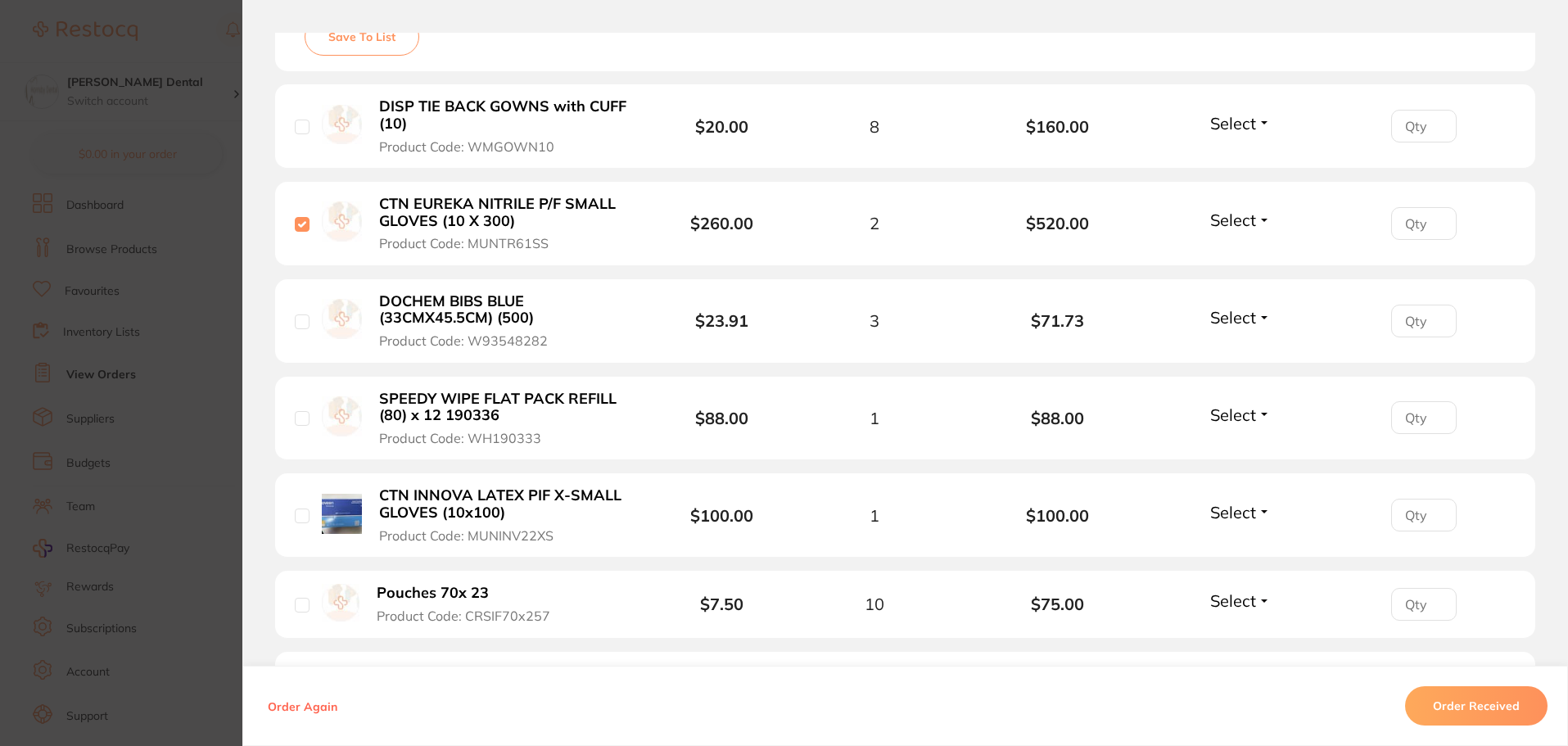
scroll to position [491, 0]
click at [302, 413] on input "checkbox" at bounding box center [302, 418] width 14 height 14
checkbox input "true"
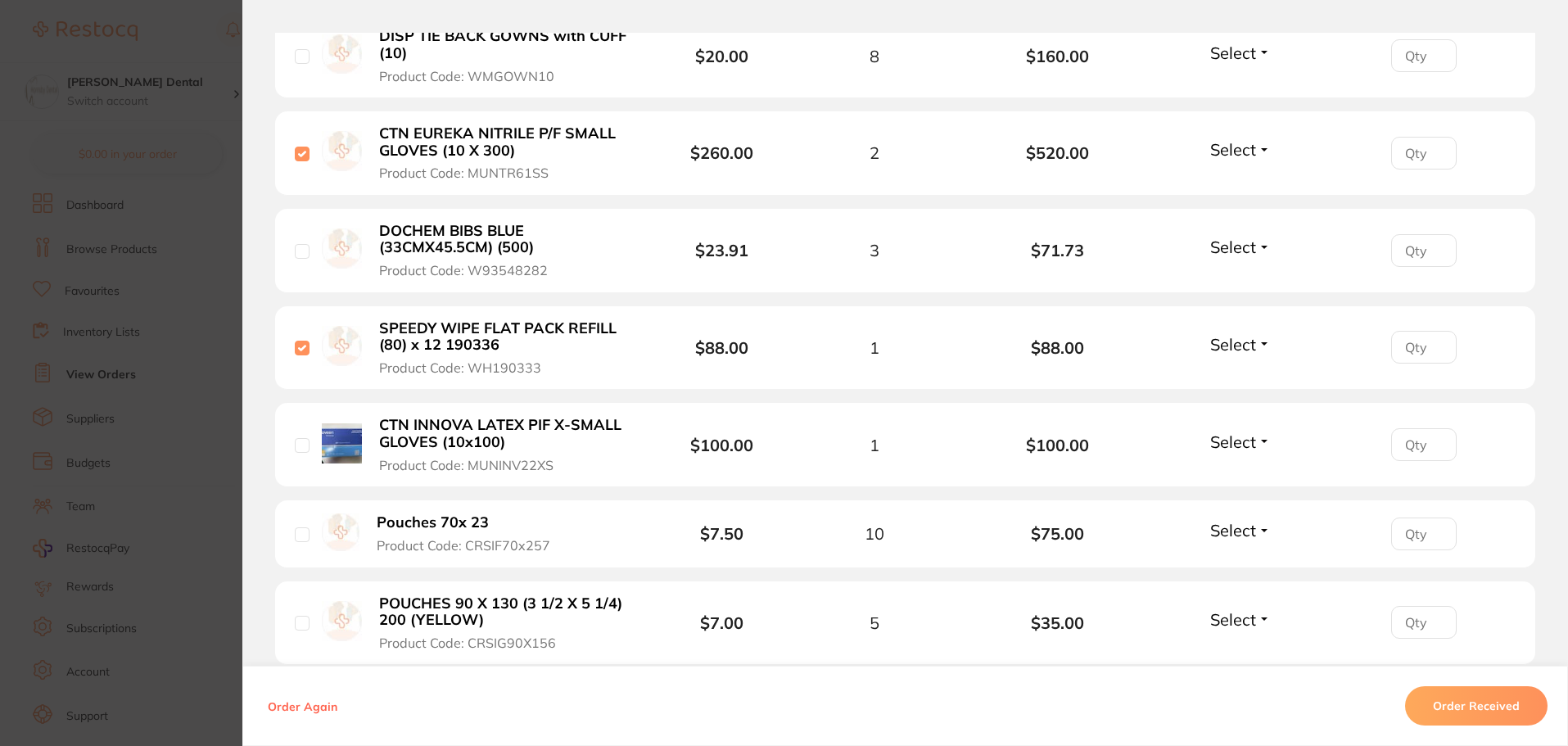
scroll to position [655, 0]
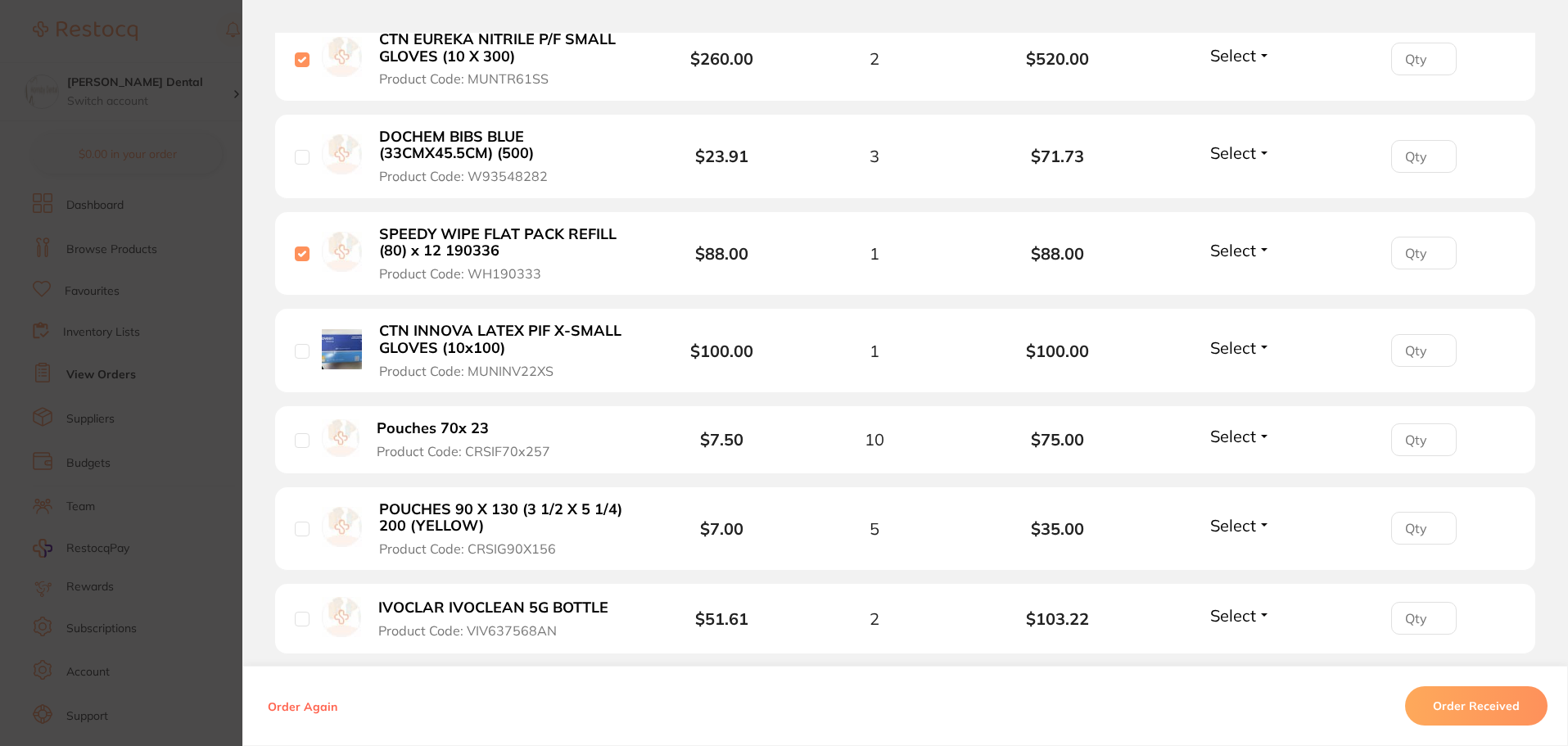
click at [301, 355] on input "checkbox" at bounding box center [302, 351] width 14 height 14
checkbox input "true"
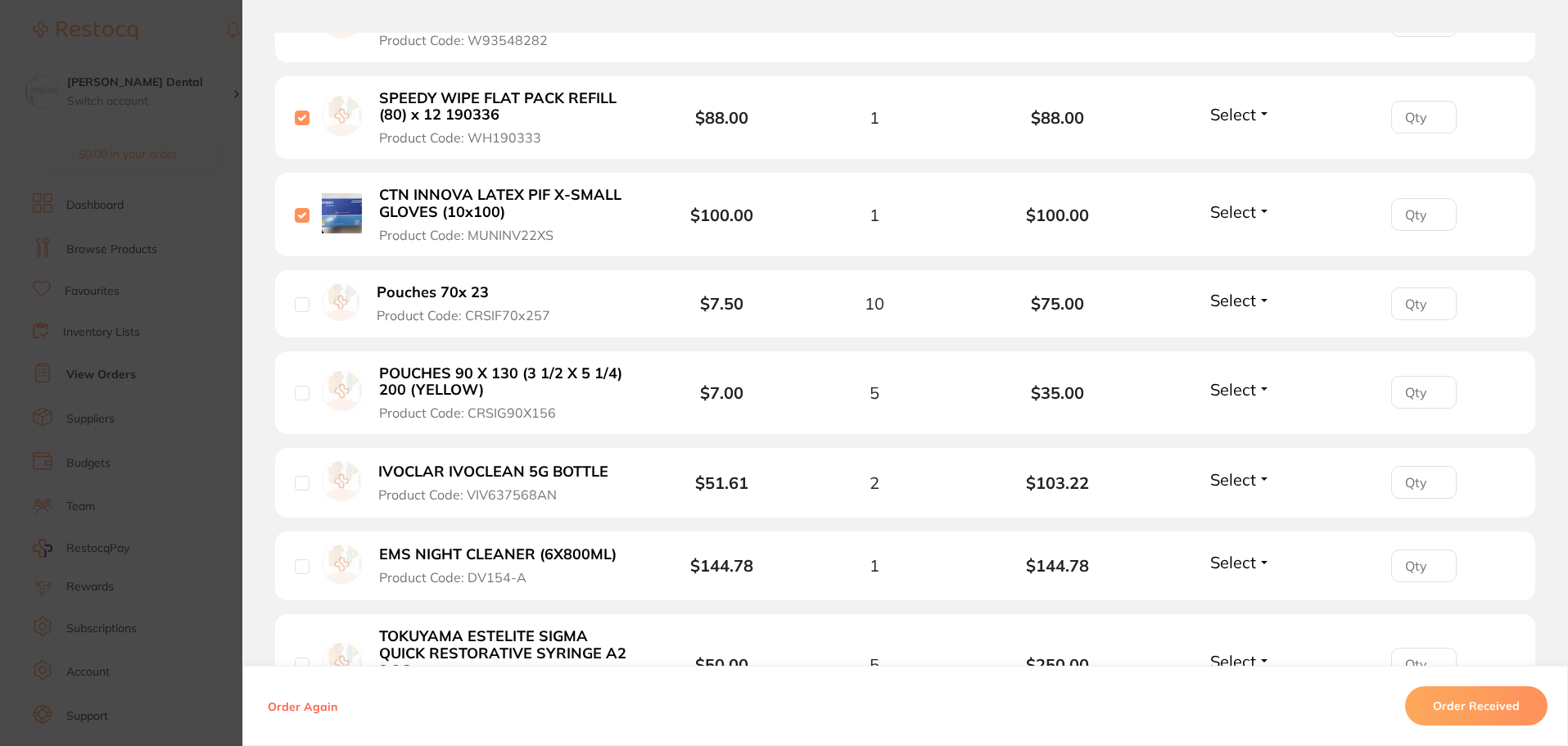
scroll to position [819, 0]
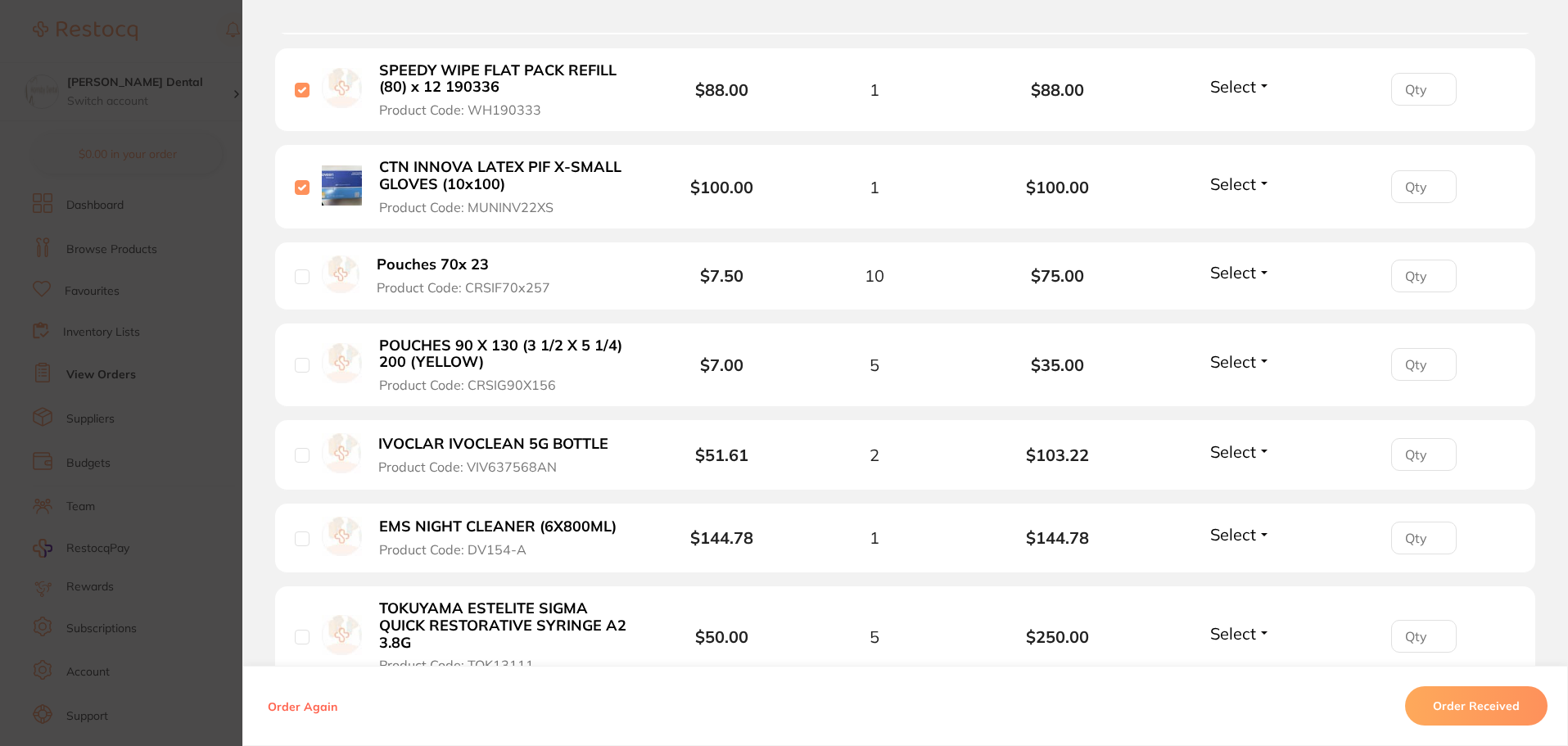
click at [301, 454] on input "checkbox" at bounding box center [302, 455] width 14 height 14
checkbox input "true"
click at [294, 545] on input "checkbox" at bounding box center [302, 538] width 14 height 14
checkbox input "true"
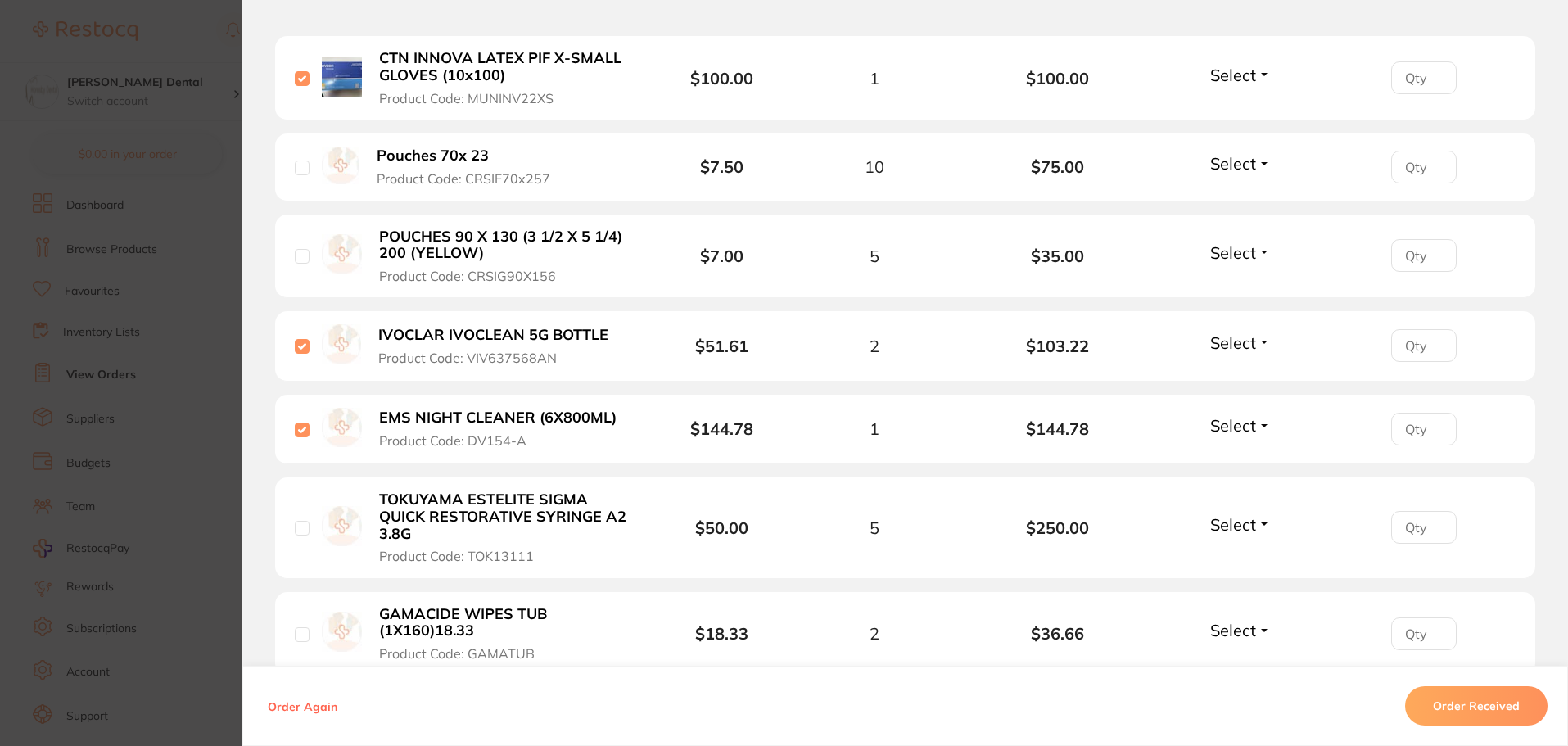
scroll to position [1065, 0]
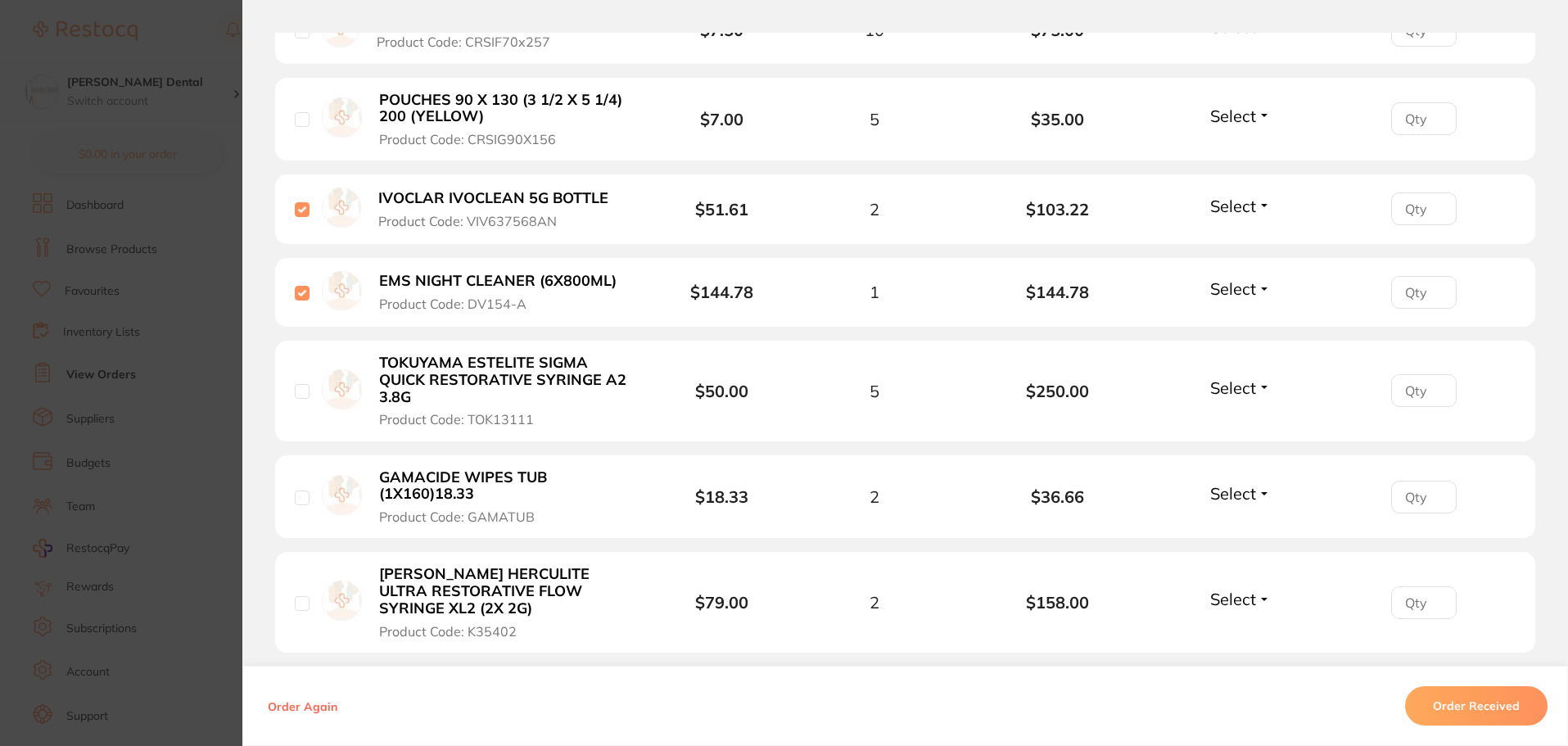
click at [289, 391] on li "TOKUYAMA ESTELITE SIGMA QUICK RESTORATIVE SYRINGE A2 3.8G Product Code: TOK1311…" at bounding box center [906, 391] width 1260 height 101
click at [295, 491] on input "checkbox" at bounding box center [302, 498] width 14 height 14
checkbox input "true"
click at [294, 393] on input "checkbox" at bounding box center [302, 391] width 14 height 14
checkbox input "true"
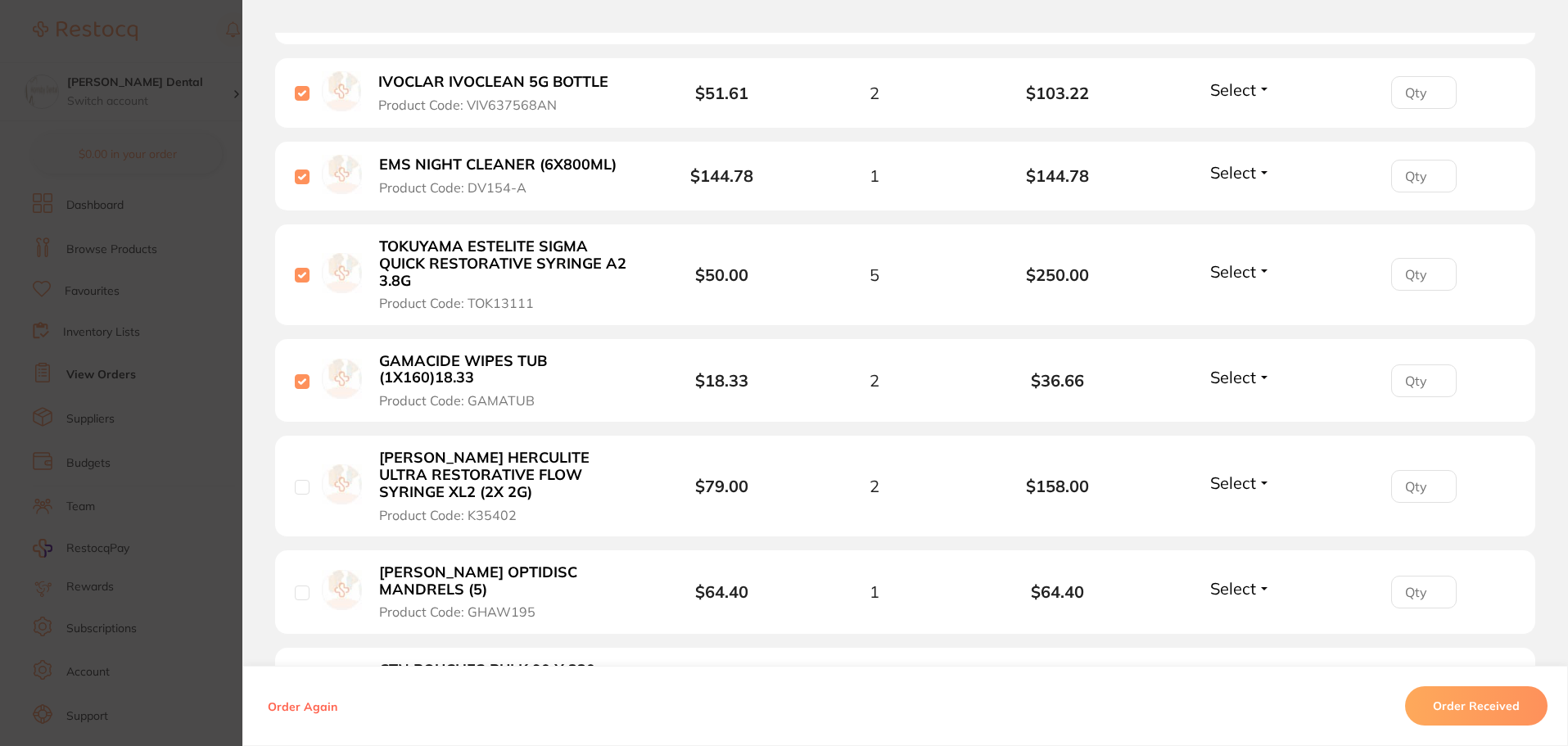
scroll to position [1227, 0]
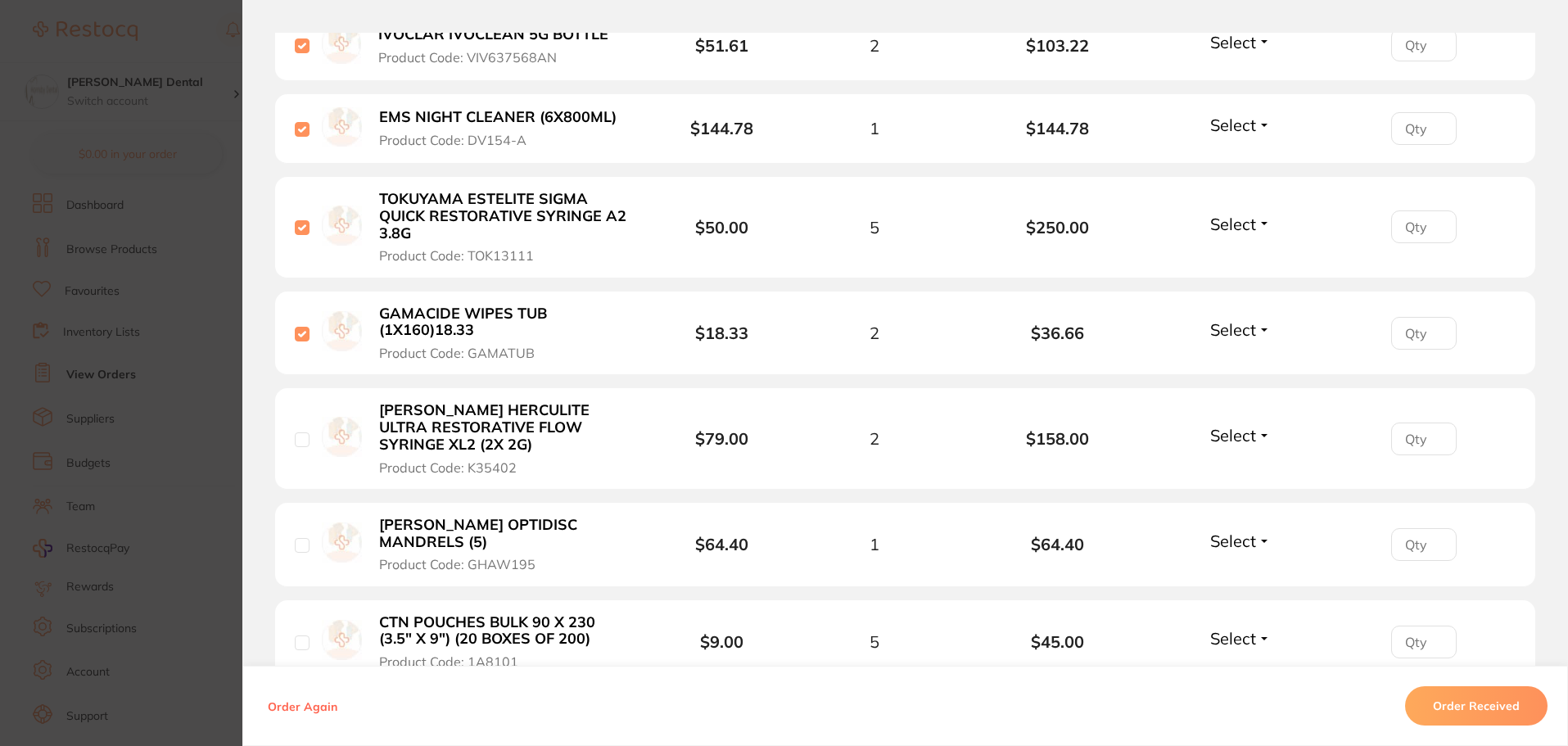
click at [300, 439] on input "checkbox" at bounding box center [302, 439] width 14 height 14
checkbox input "true"
click at [298, 544] on input "checkbox" at bounding box center [302, 545] width 14 height 14
checkbox input "true"
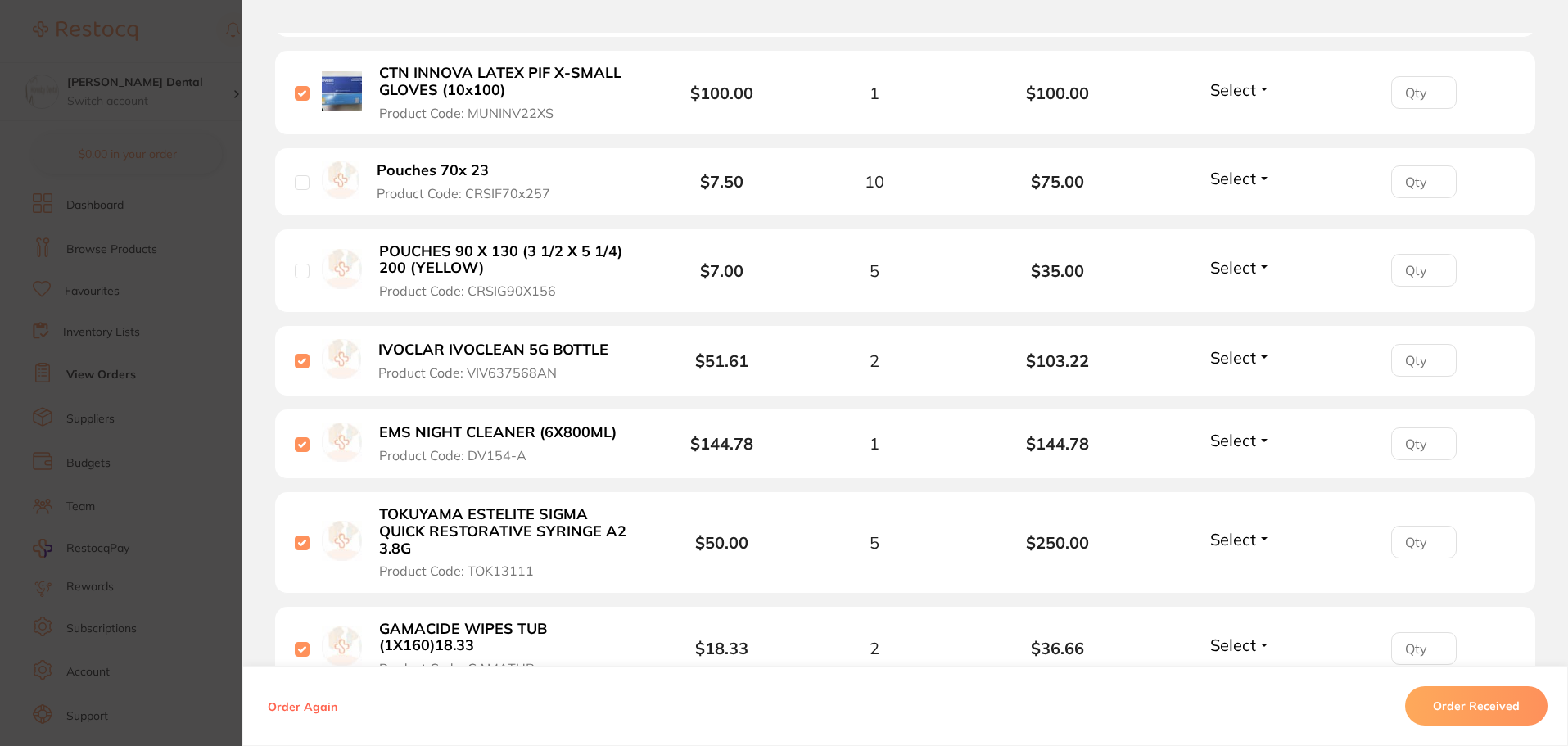
scroll to position [901, 0]
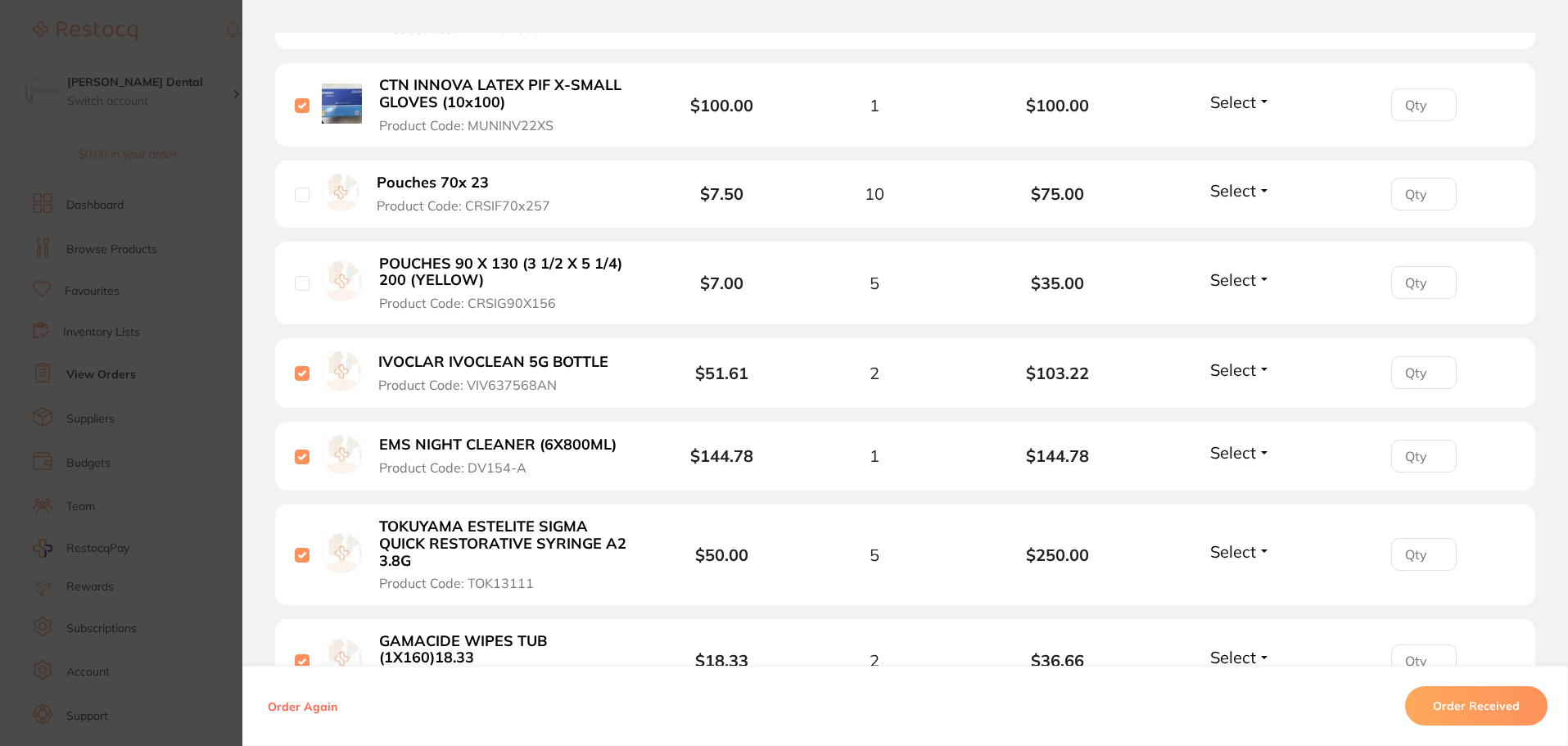
click at [294, 195] on input "checkbox" at bounding box center [302, 194] width 14 height 14
checkbox input "true"
click at [302, 291] on input "checkbox" at bounding box center [302, 283] width 14 height 14
checkbox input "true"
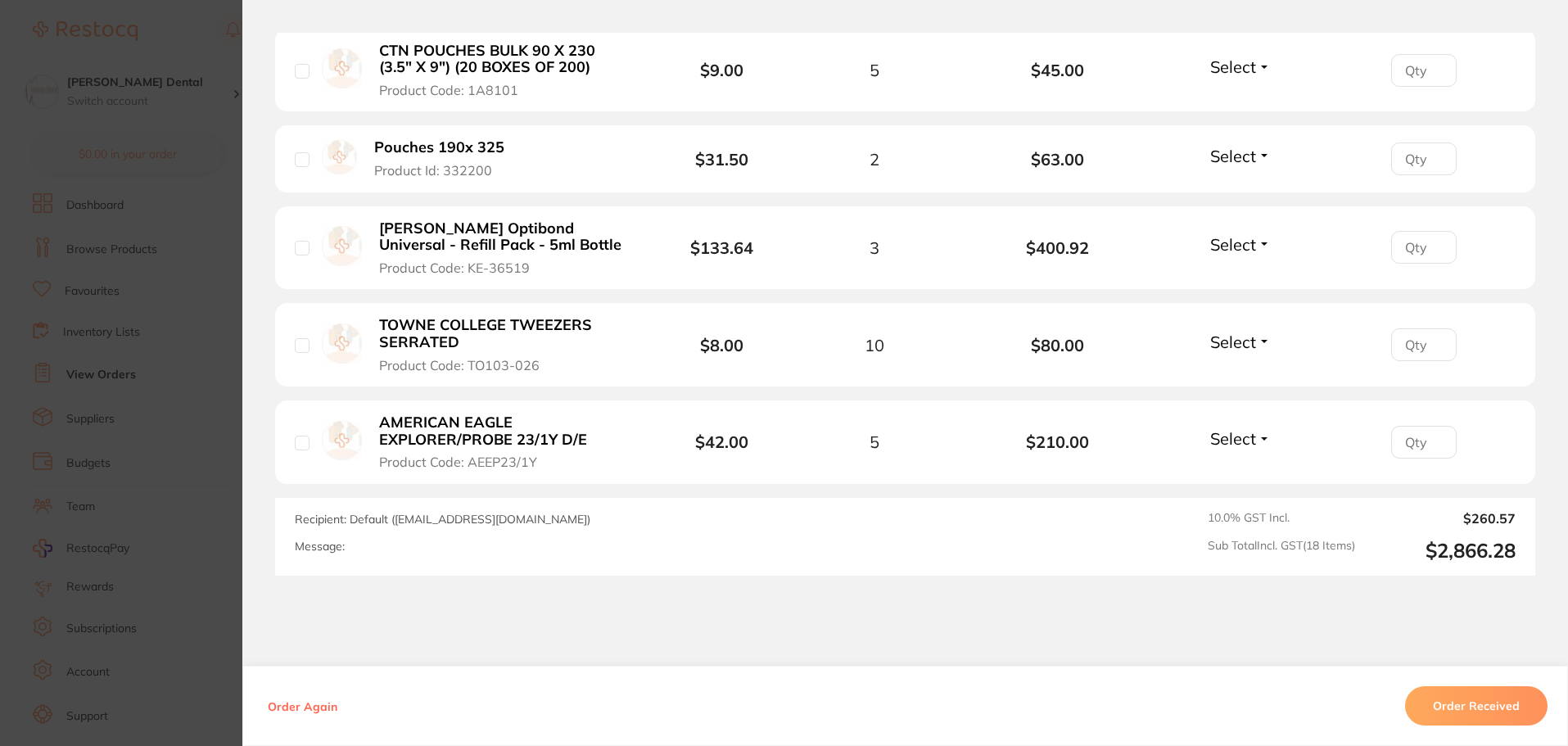
scroll to position [1801, 0]
click at [294, 434] on input "checkbox" at bounding box center [302, 441] width 14 height 14
checkbox input "true"
click at [294, 337] on input "checkbox" at bounding box center [302, 344] width 14 height 14
checkbox input "true"
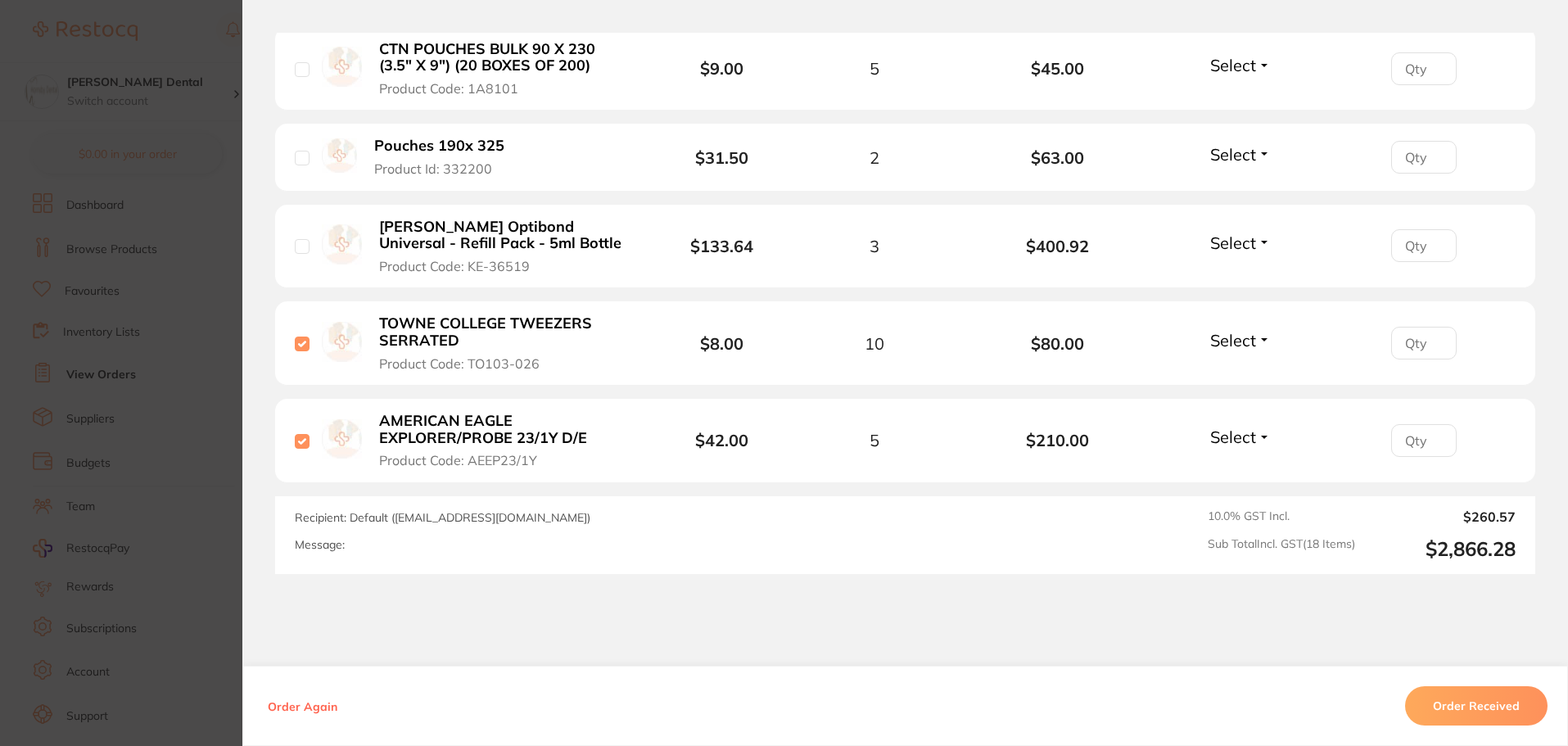
scroll to position [1719, 0]
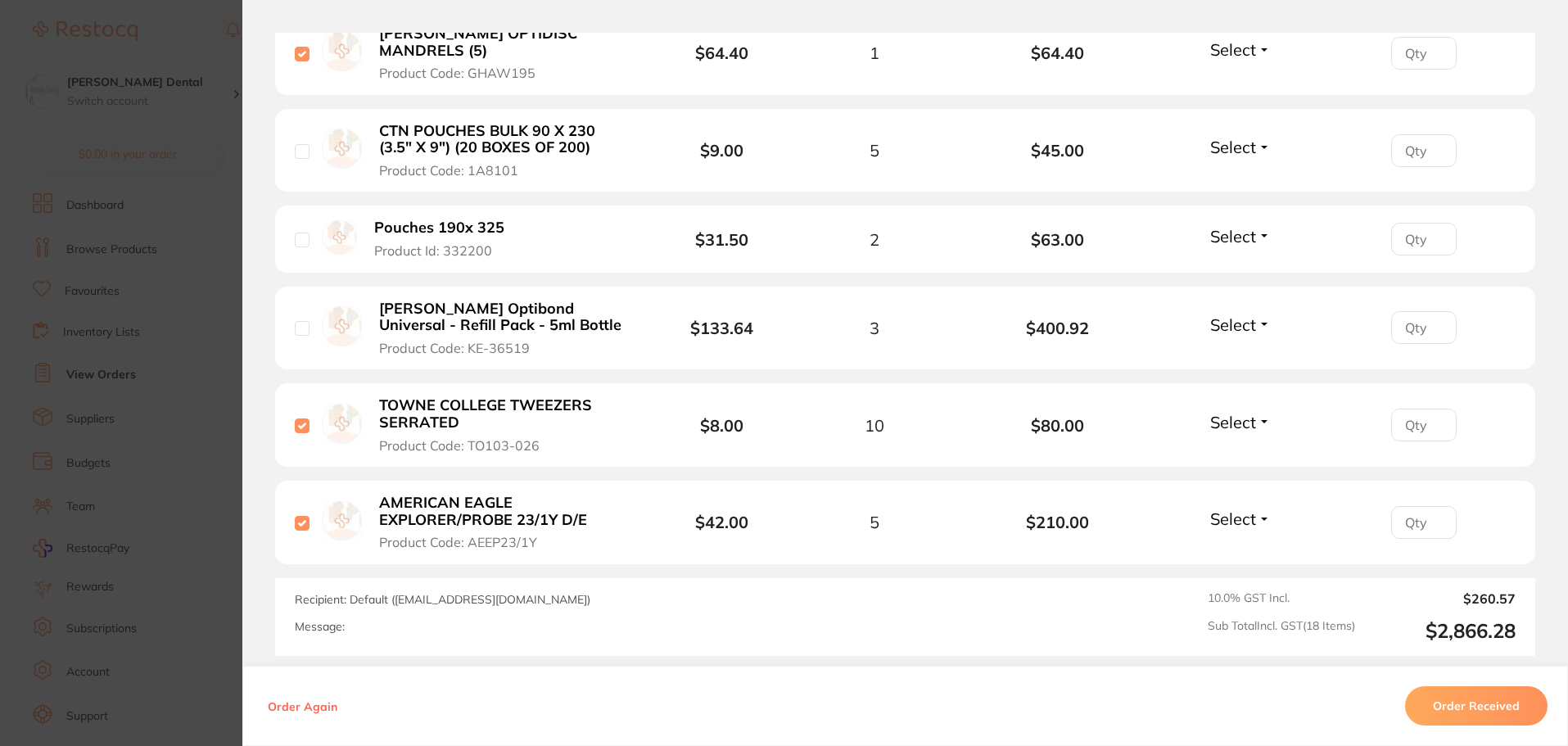
click at [297, 321] on input "checkbox" at bounding box center [302, 328] width 14 height 14
checkbox input "true"
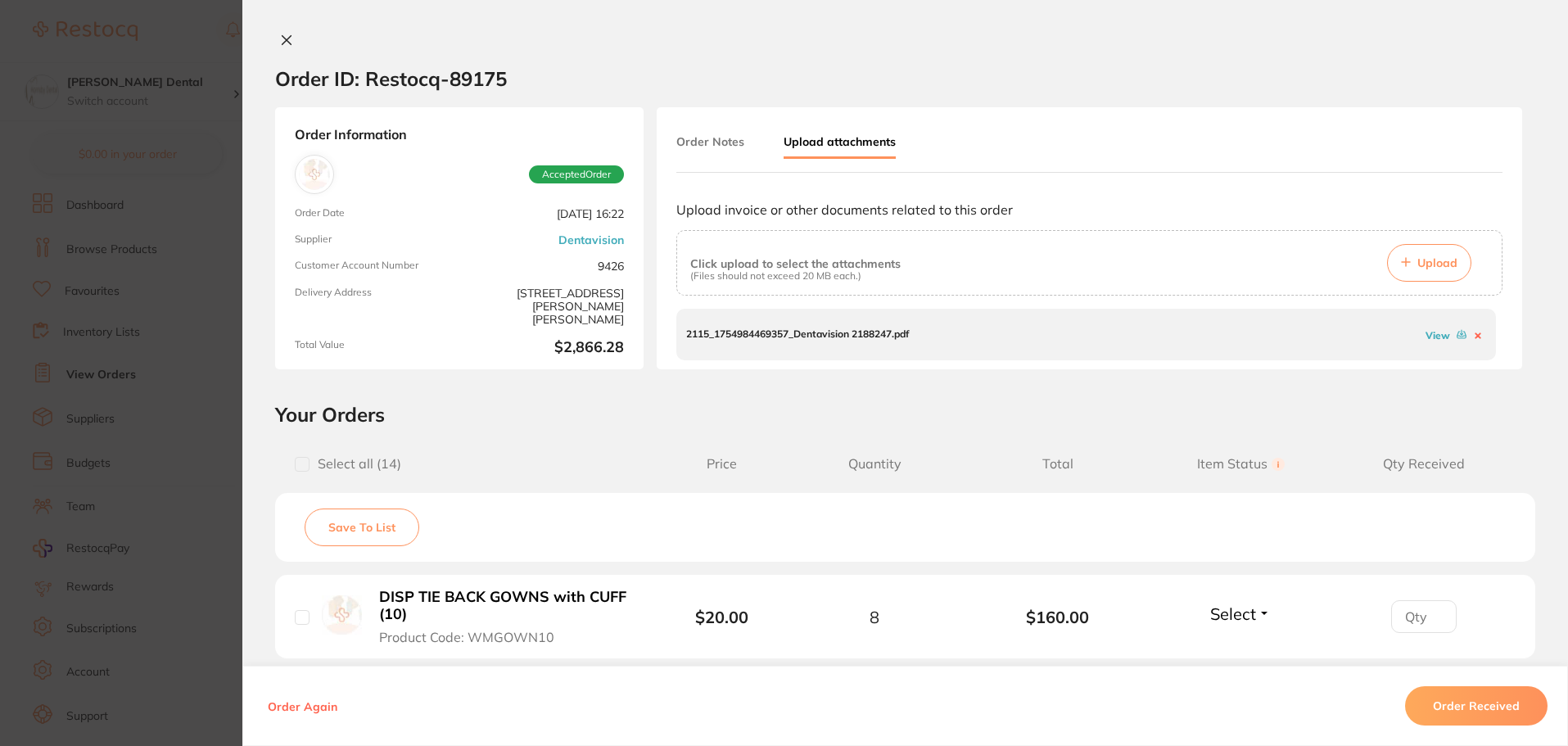
scroll to position [164, 0]
click at [284, 42] on icon at bounding box center [287, 40] width 9 height 9
